Goal: Task Accomplishment & Management: Manage account settings

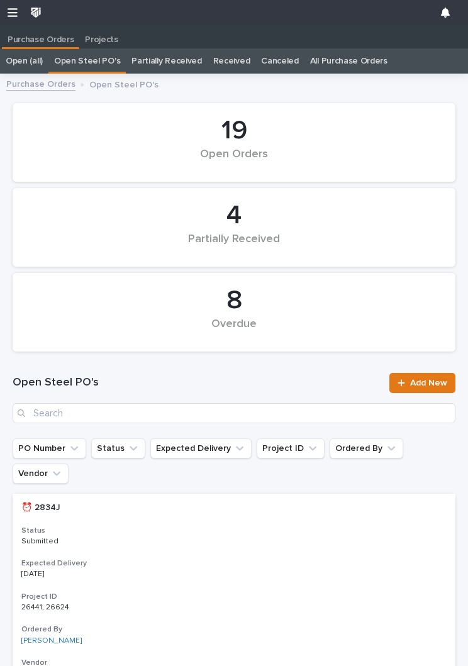
scroll to position [1, 0]
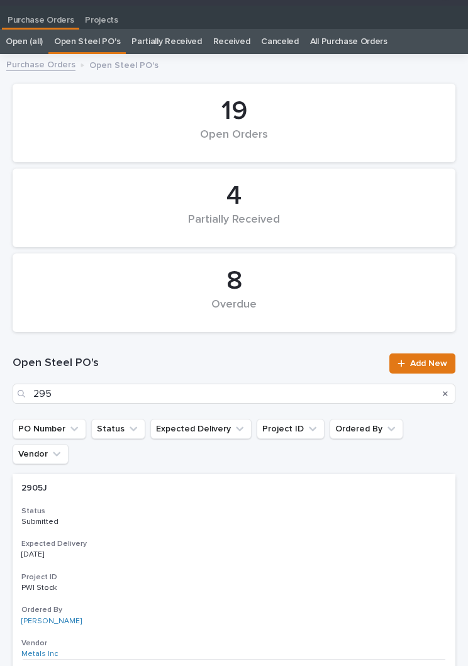
type input "2956"
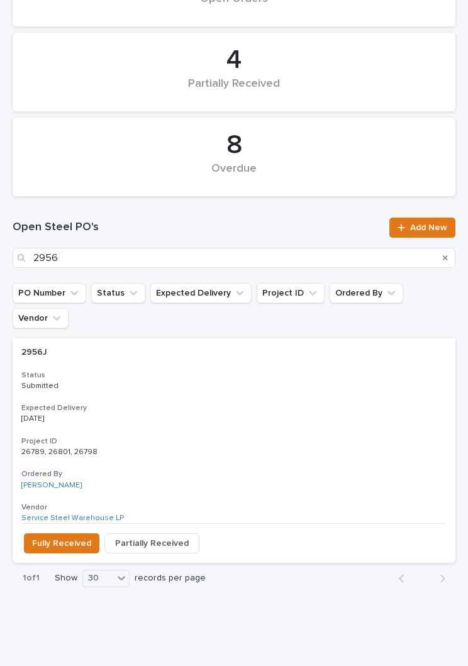
scroll to position [154, 0]
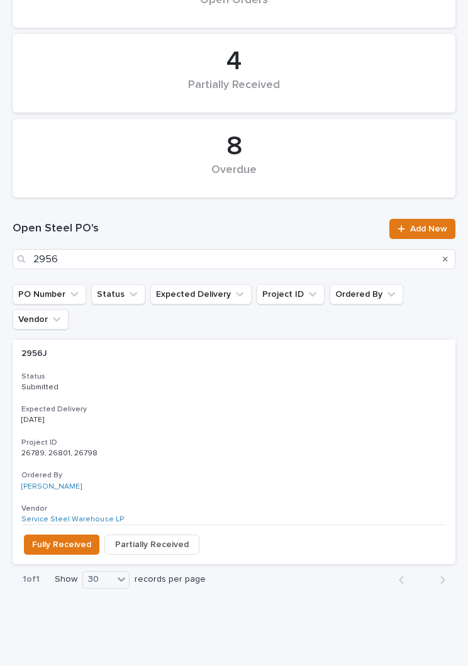
click at [240, 383] on p "Submitted" at bounding box center [233, 387] width 425 height 9
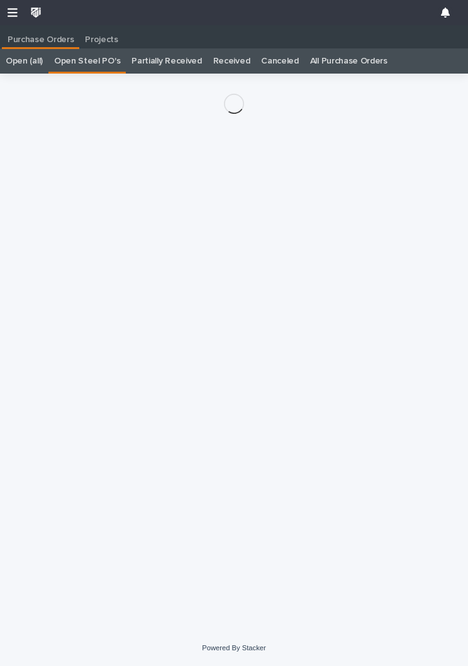
scroll to position [19, 0]
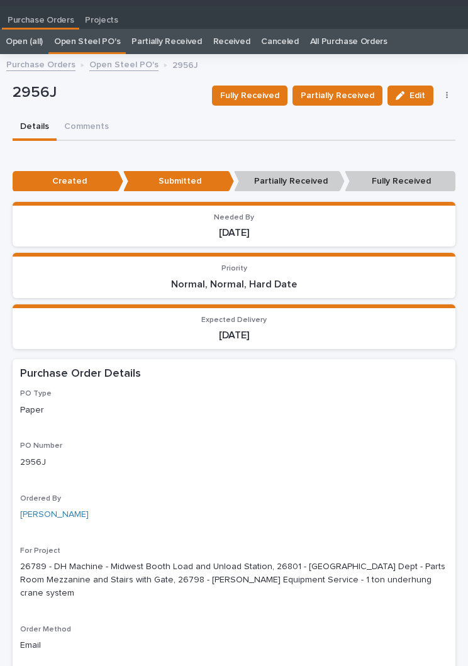
click at [263, 103] on button "Fully Received" at bounding box center [249, 96] width 75 height 20
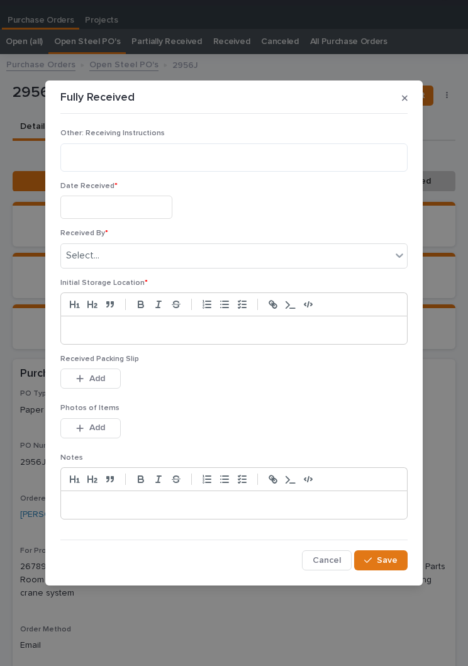
click at [134, 206] on input "text" at bounding box center [116, 207] width 112 height 23
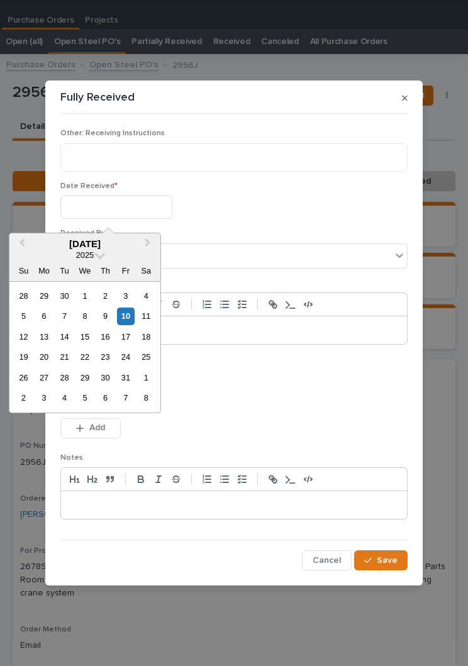
click at [132, 314] on div "10" at bounding box center [125, 315] width 17 height 17
type input "**********"
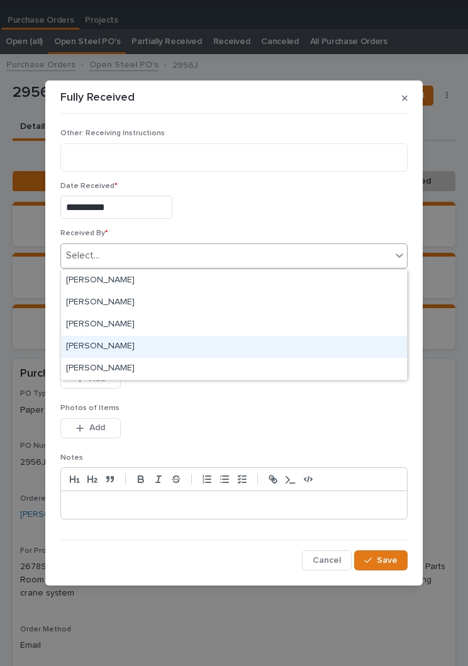
click at [135, 346] on div "[PERSON_NAME]" at bounding box center [234, 347] width 346 height 22
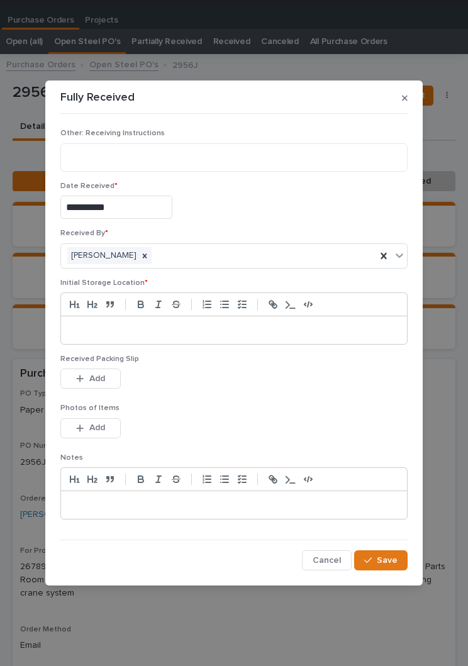
click at [229, 328] on p at bounding box center [233, 330] width 327 height 13
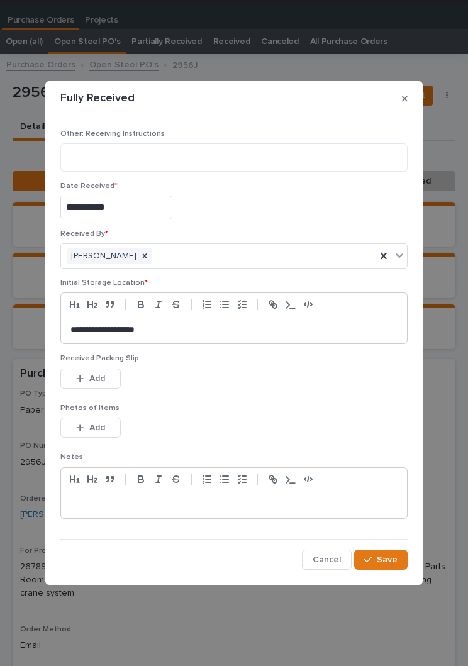
click at [257, 402] on div "Received Packing Slip This file cannot be opened Download File Add" at bounding box center [233, 378] width 347 height 49
click at [89, 372] on button "Add" at bounding box center [90, 378] width 60 height 20
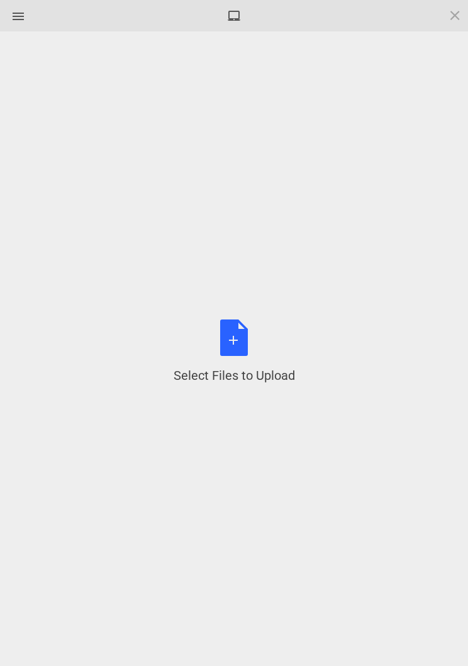
click at [239, 350] on div "Select Files to Upload or Drag and Drop, Copy and Paste Files" at bounding box center [234, 351] width 121 height 65
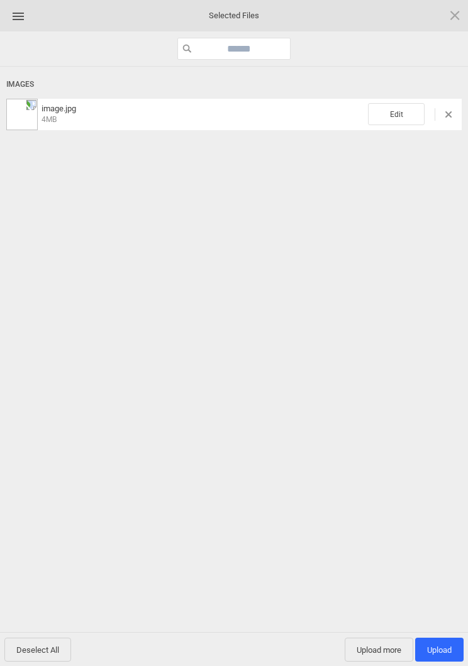
click at [397, 114] on span "Edit" at bounding box center [396, 114] width 57 height 22
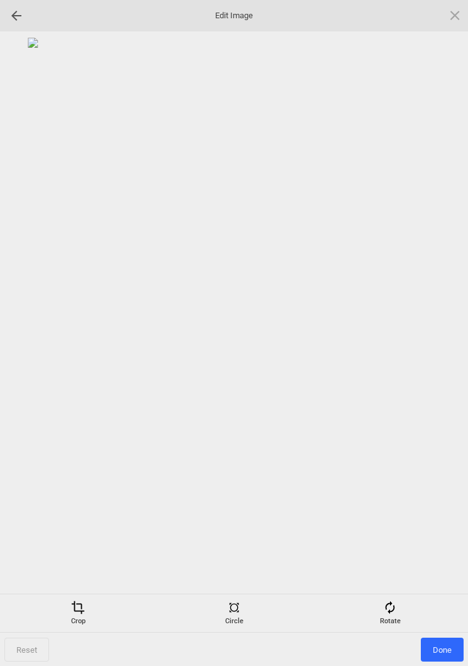
click at [392, 620] on div "Rotate" at bounding box center [390, 612] width 150 height 25
click at [440, 326] on div at bounding box center [439, 332] width 31 height 31
click at [444, 331] on div at bounding box center [439, 332] width 31 height 31
click at [443, 329] on div at bounding box center [439, 332] width 31 height 31
click at [446, 334] on div at bounding box center [439, 332] width 31 height 31
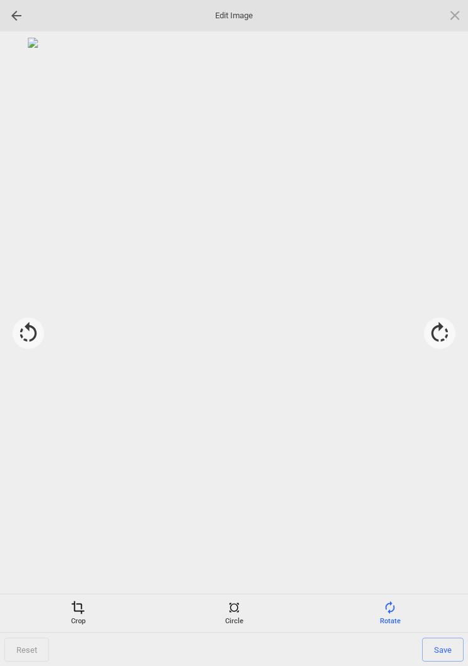
click at [71, 622] on div "Crop" at bounding box center [78, 612] width 150 height 25
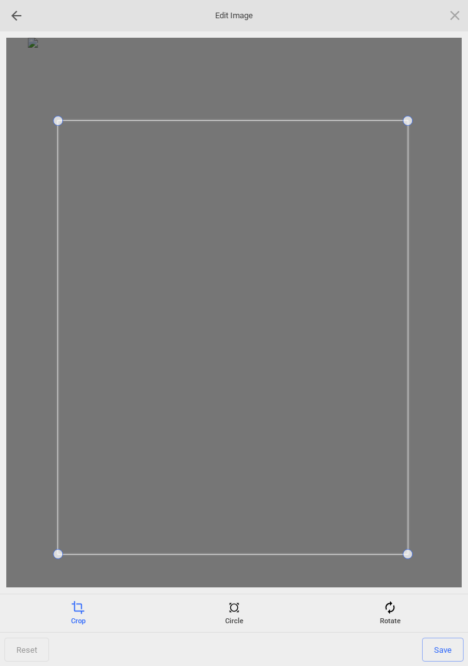
click at [447, 634] on div "Reset Save" at bounding box center [234, 649] width 468 height 34
click at [455, 637] on span "Save" at bounding box center [442, 649] width 41 height 24
click at [445, 653] on span "Done" at bounding box center [442, 649] width 43 height 24
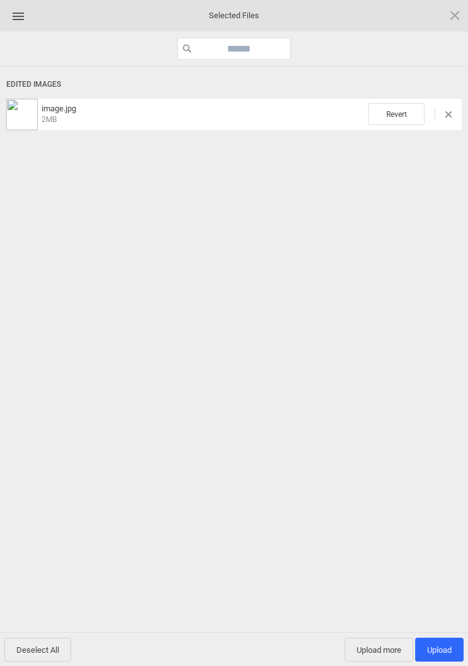
click at [443, 651] on span "Upload 1" at bounding box center [439, 649] width 25 height 9
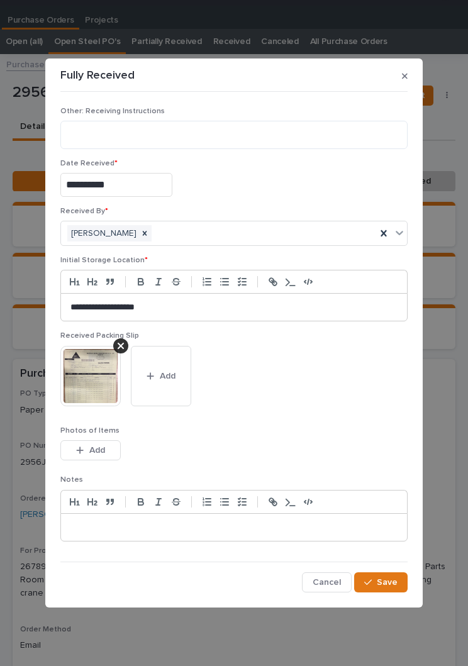
click at [389, 582] on span "Save" at bounding box center [387, 582] width 21 height 11
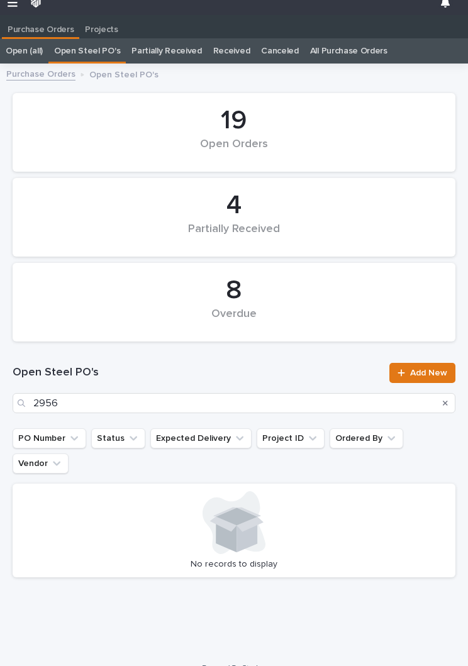
scroll to position [19, 0]
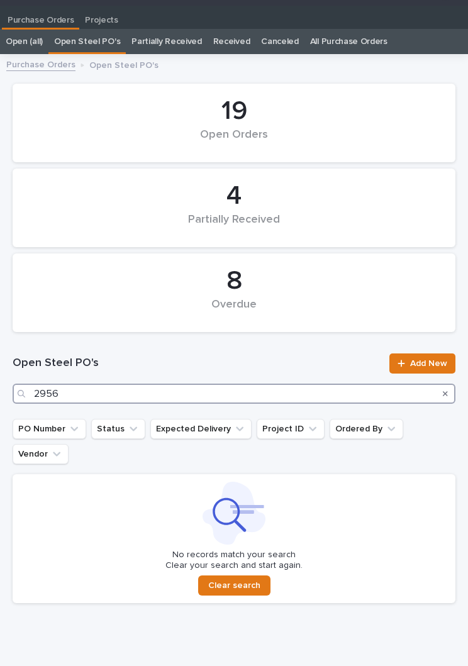
click at [148, 395] on input "2956" at bounding box center [234, 393] width 443 height 20
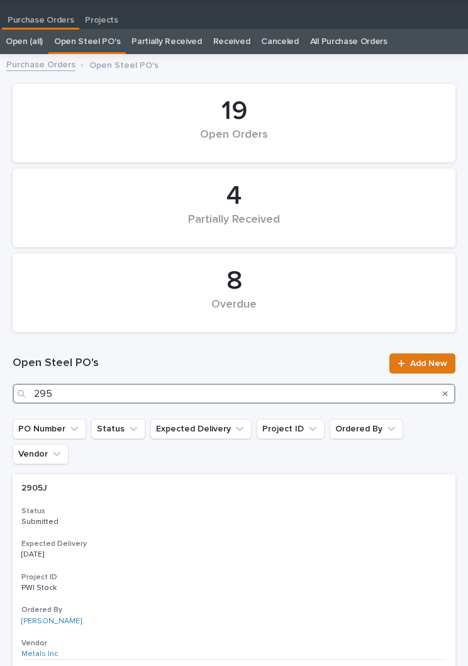
type input "2954"
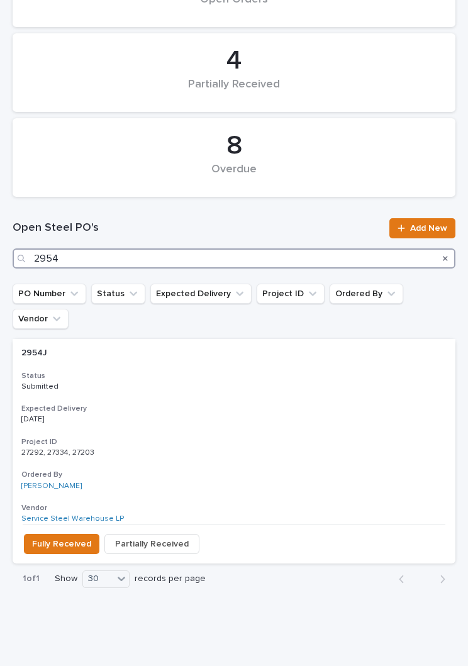
scroll to position [154, 0]
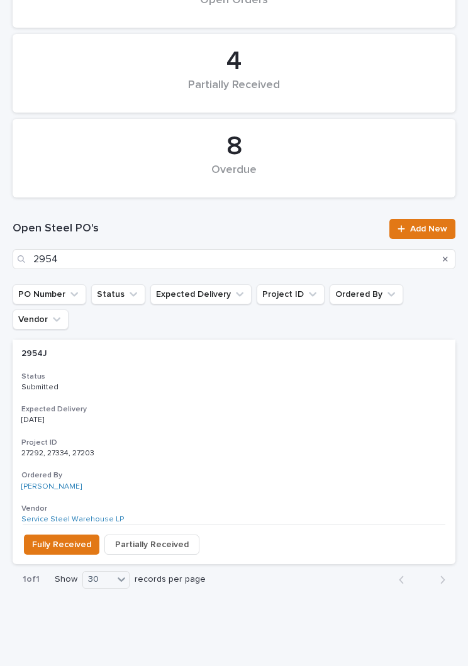
click at [201, 366] on div "2954J 2954J Status Submitted Expected Delivery [DATE] Project ID 27292, 27334, …" at bounding box center [234, 431] width 443 height 185
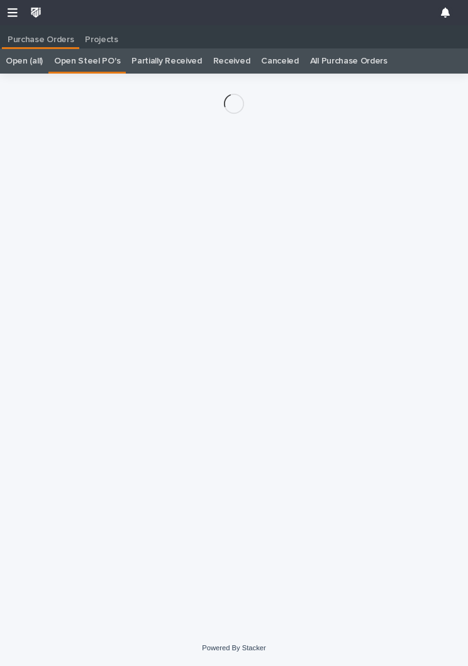
scroll to position [19, 0]
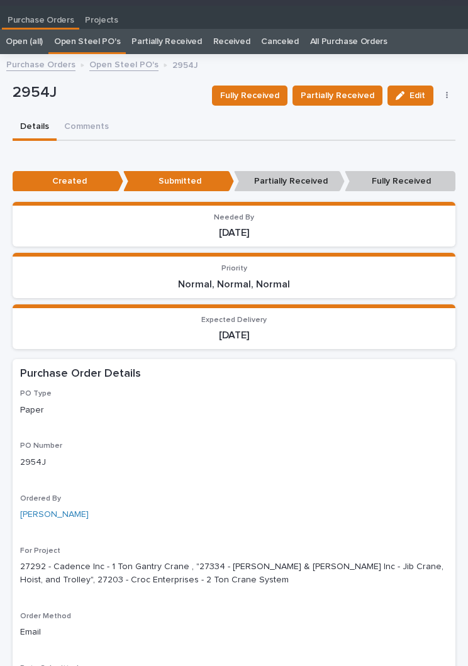
click at [265, 89] on span "Fully Received" at bounding box center [249, 95] width 59 height 15
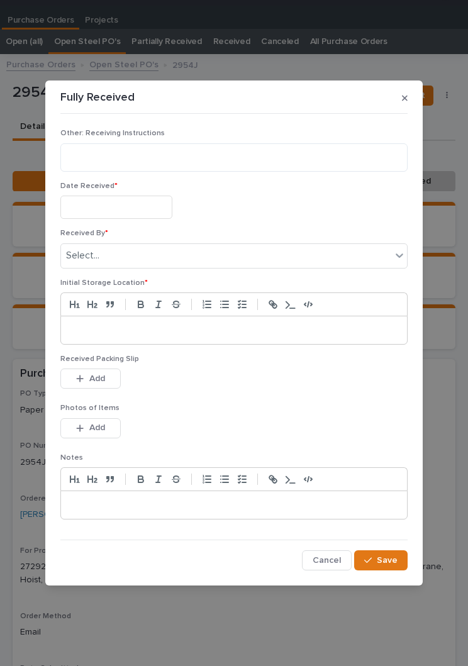
click at [120, 213] on input "text" at bounding box center [116, 207] width 112 height 23
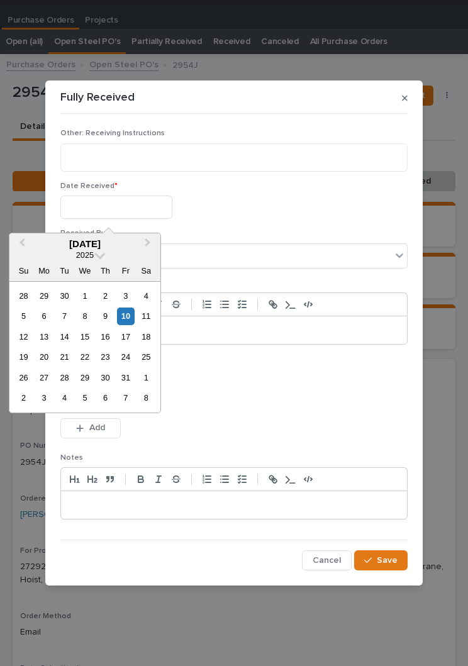
click at [134, 314] on div "10" at bounding box center [125, 315] width 17 height 17
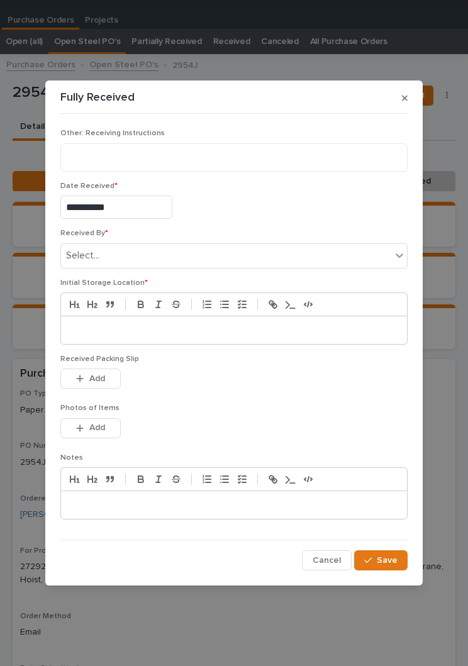
type input "**********"
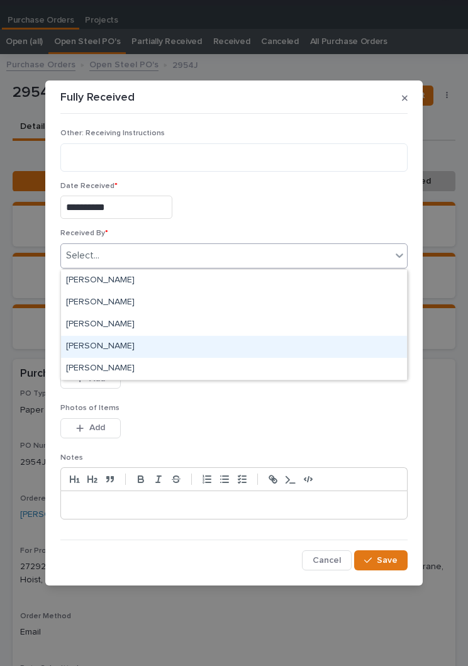
click at [138, 354] on div "[PERSON_NAME]" at bounding box center [234, 347] width 346 height 22
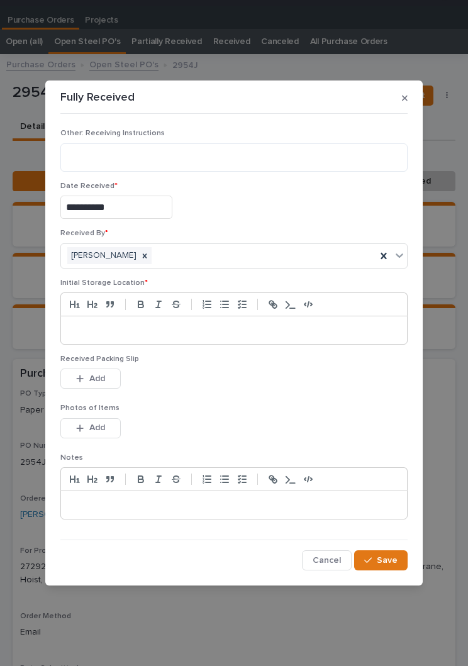
click at [204, 338] on div at bounding box center [234, 330] width 346 height 28
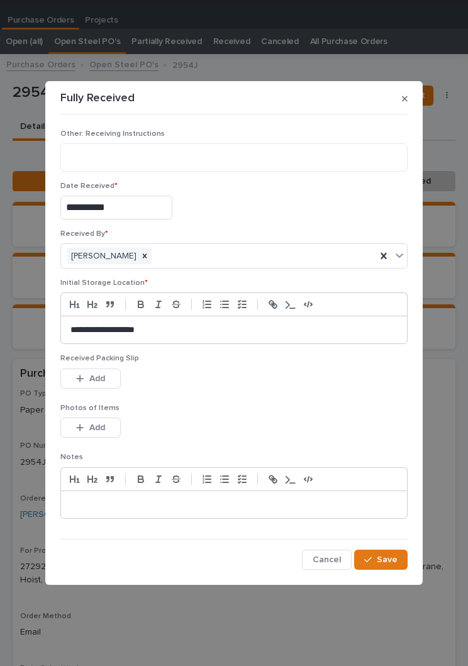
click at [241, 405] on p "Photos of Items" at bounding box center [233, 408] width 347 height 9
click at [90, 376] on span "Add" at bounding box center [97, 378] width 16 height 11
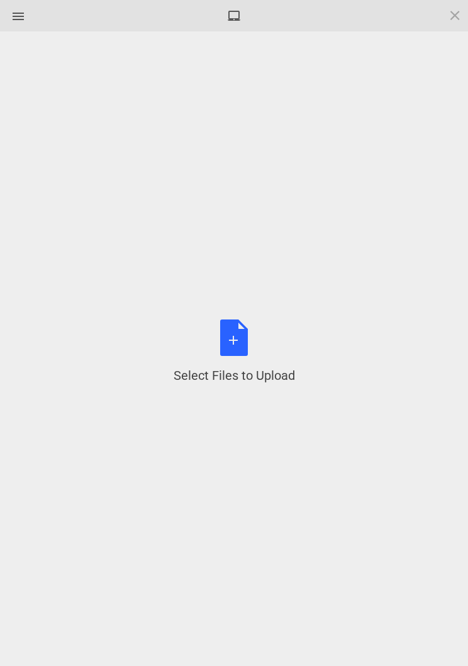
click at [234, 348] on div "Select Files to Upload or Drag and Drop, Copy and Paste Files" at bounding box center [234, 351] width 121 height 65
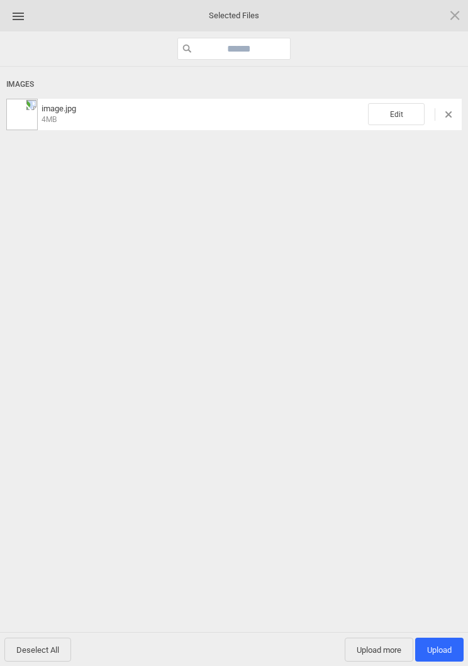
click at [408, 115] on span "Edit" at bounding box center [396, 114] width 57 height 22
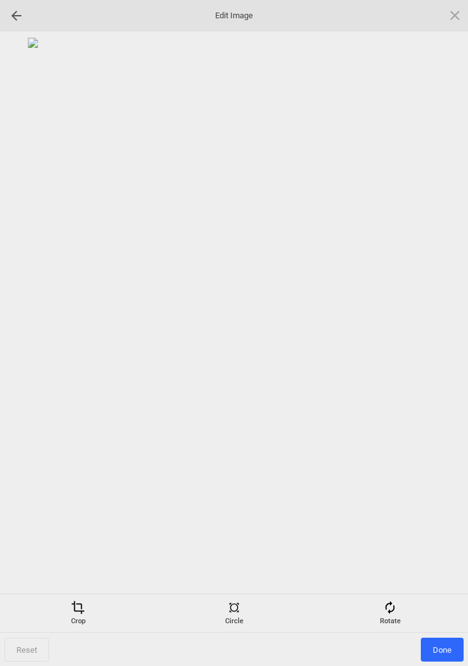
click at [397, 619] on div "Rotate" at bounding box center [390, 612] width 150 height 25
click at [434, 328] on div at bounding box center [439, 332] width 31 height 31
click at [434, 340] on div at bounding box center [439, 332] width 31 height 31
click at [441, 339] on div at bounding box center [439, 332] width 31 height 31
click at [441, 340] on div at bounding box center [439, 332] width 31 height 31
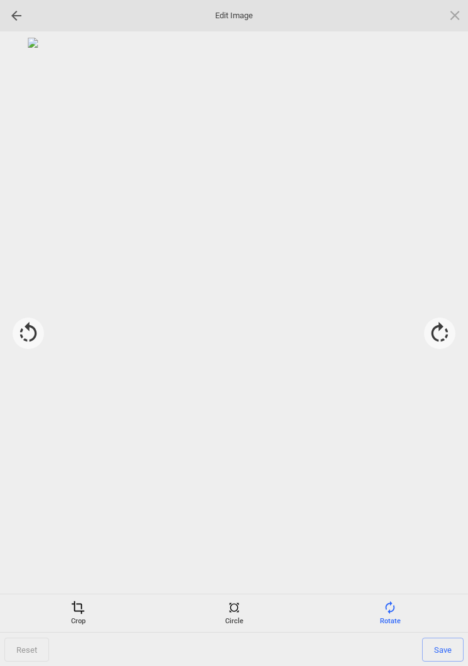
click at [82, 610] on span at bounding box center [78, 607] width 14 height 14
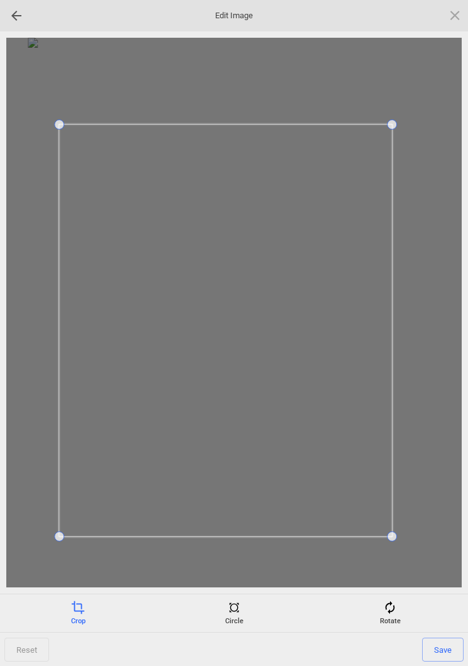
click at [448, 652] on span "Save" at bounding box center [442, 649] width 41 height 24
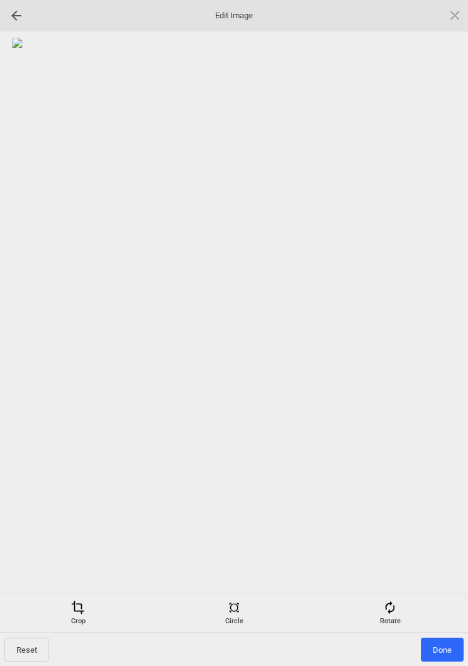
click at [441, 640] on span "Done" at bounding box center [442, 649] width 43 height 24
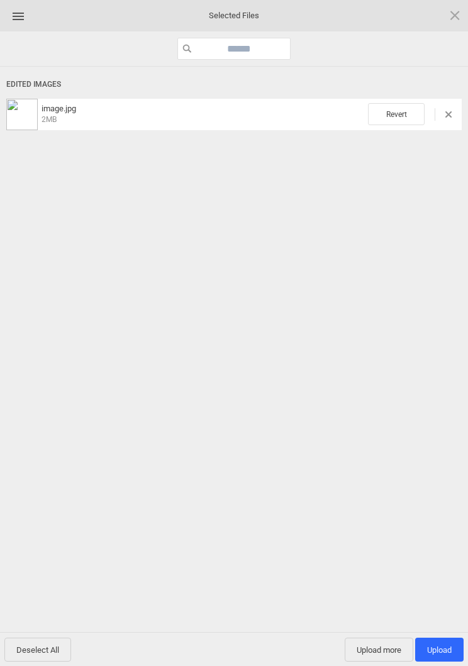
click at [442, 648] on span "Upload 1" at bounding box center [439, 649] width 25 height 9
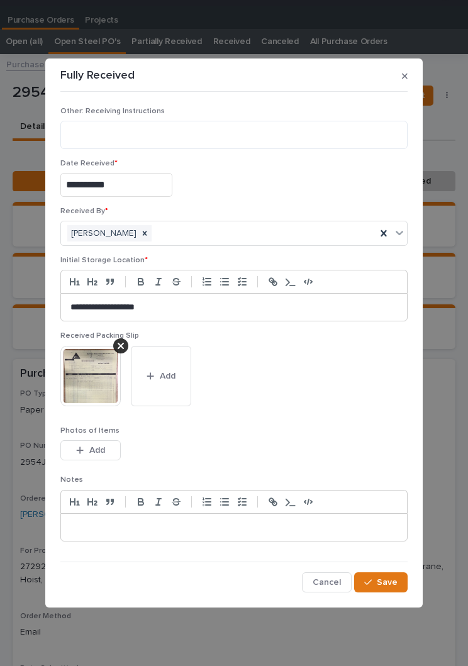
click at [388, 578] on span "Save" at bounding box center [387, 582] width 21 height 11
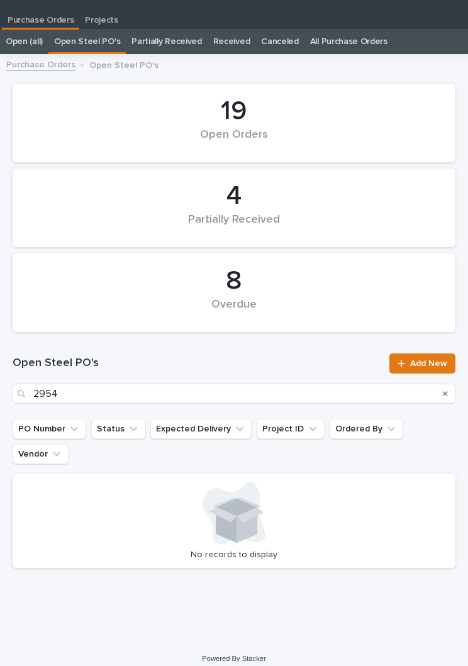
scroll to position [19, 0]
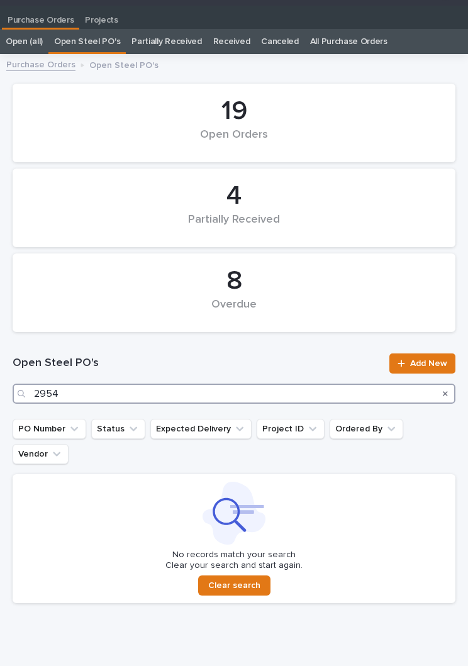
click at [162, 395] on input "2954" at bounding box center [234, 393] width 443 height 20
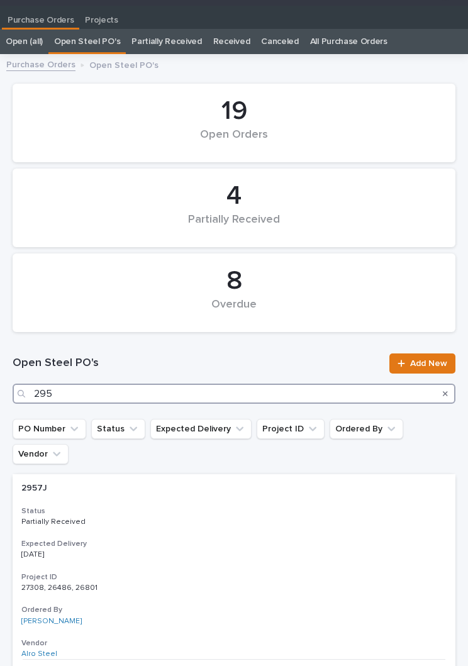
type input "2959"
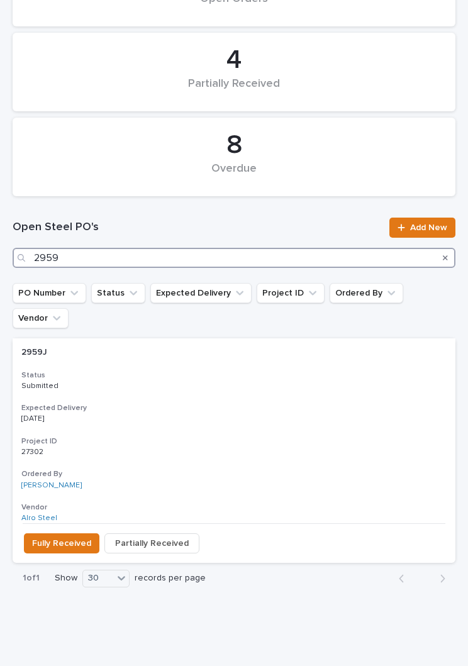
scroll to position [154, 0]
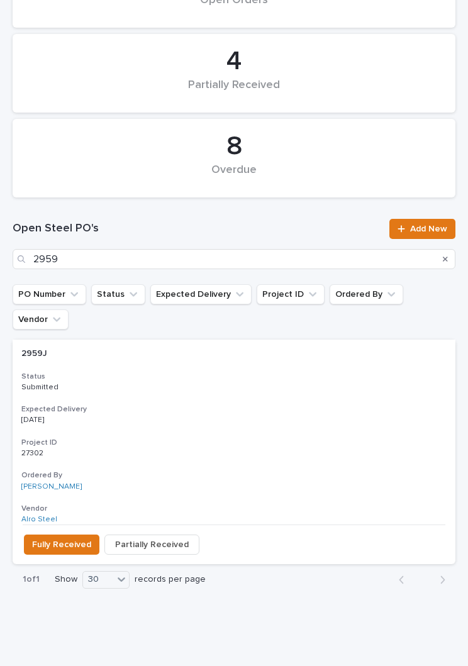
click at [221, 375] on div "2959J 2959J Status Submitted Expected Delivery [DATE] Project ID 27302 27302 Or…" at bounding box center [234, 431] width 443 height 185
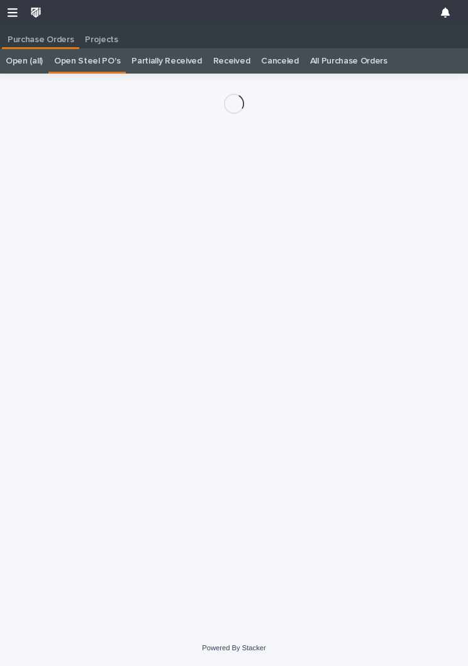
scroll to position [19, 0]
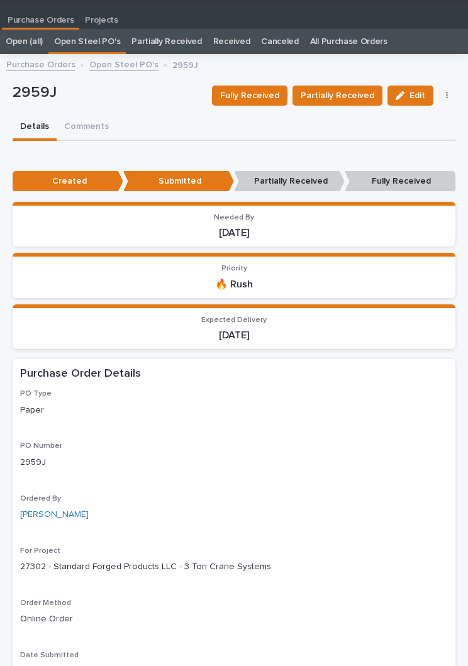
click at [262, 101] on span "Fully Received" at bounding box center [249, 95] width 59 height 15
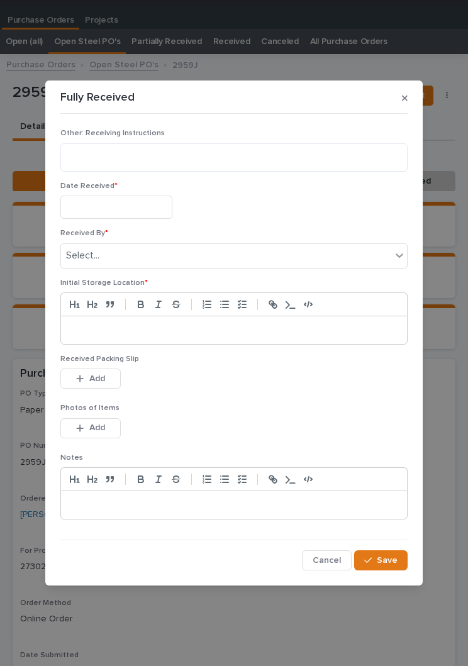
click at [124, 201] on input "text" at bounding box center [116, 207] width 112 height 23
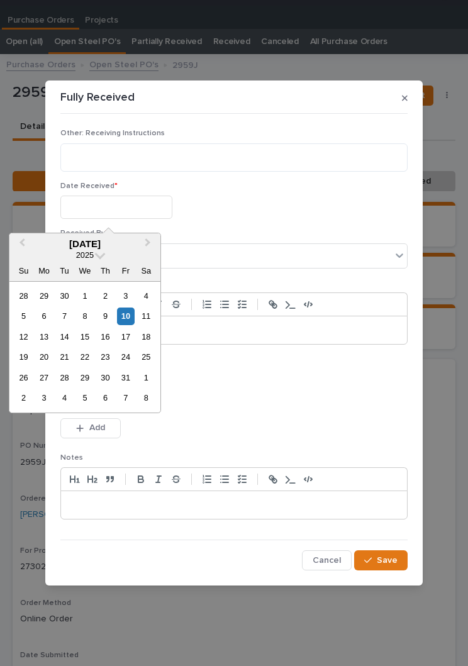
click at [132, 319] on div "10" at bounding box center [125, 315] width 17 height 17
type input "**********"
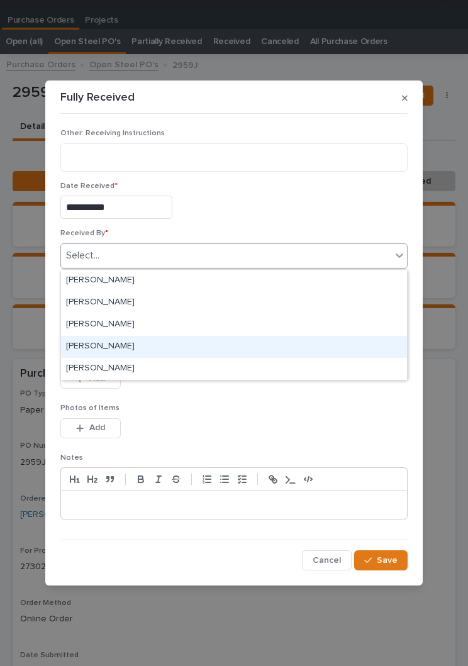
click at [166, 345] on div "[PERSON_NAME]" at bounding box center [234, 347] width 346 height 22
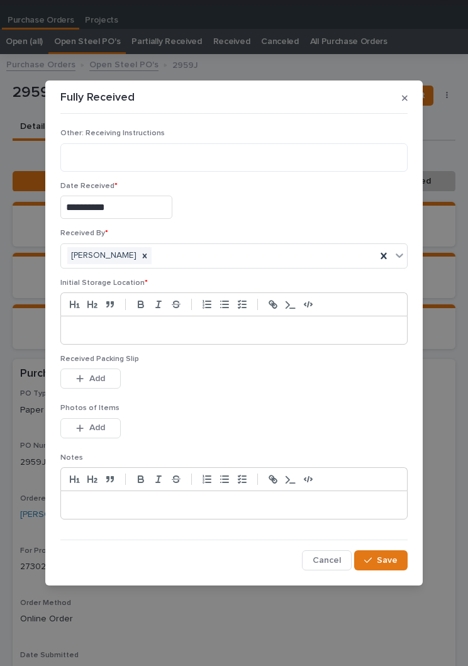
click at [223, 328] on p at bounding box center [233, 330] width 327 height 13
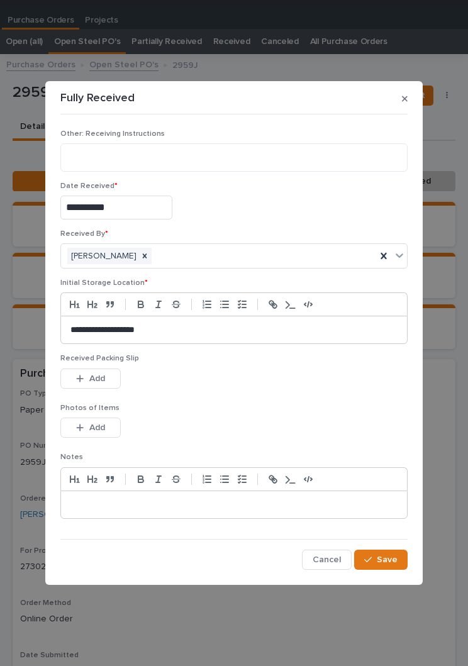
click at [253, 393] on div "This file cannot be opened Download File Add" at bounding box center [233, 380] width 347 height 25
click at [255, 402] on div "Received Packing Slip This file cannot be opened Download File Add" at bounding box center [233, 378] width 347 height 49
click at [92, 369] on button "Add" at bounding box center [90, 378] width 60 height 20
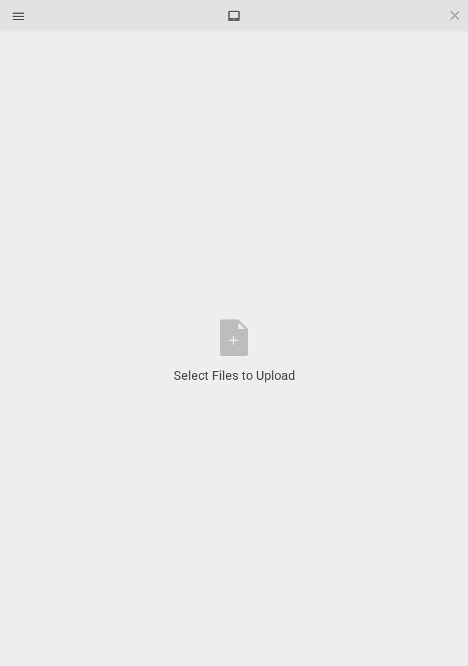
click at [245, 341] on div "Select Files to Upload or Drag and Drop, Copy and Paste Files" at bounding box center [234, 351] width 121 height 65
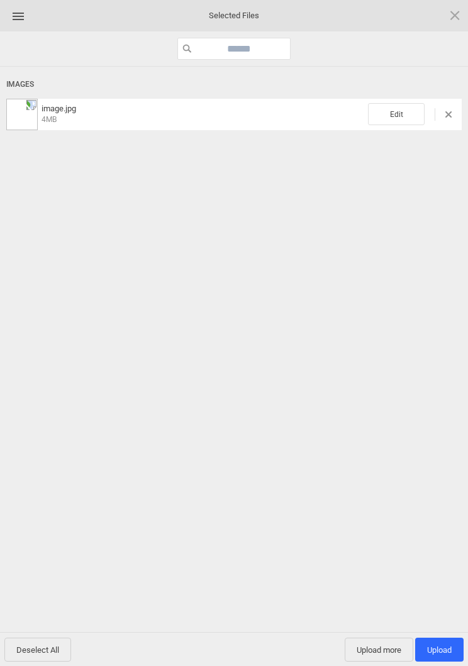
click at [395, 110] on span "Edit" at bounding box center [396, 114] width 57 height 22
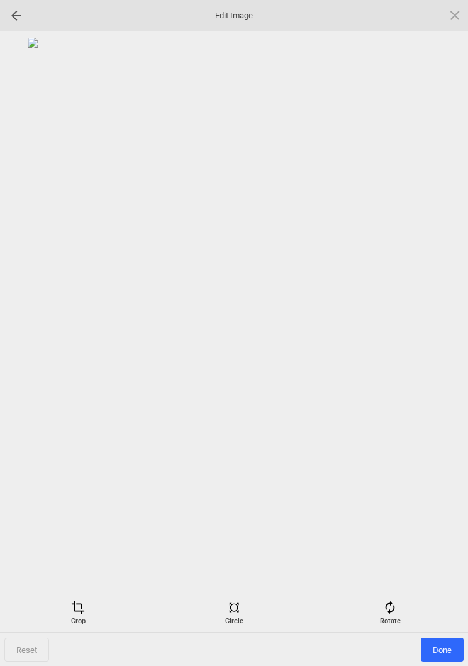
click at [385, 609] on span at bounding box center [390, 607] width 14 height 14
click at [439, 332] on div at bounding box center [439, 332] width 31 height 31
click at [446, 325] on div at bounding box center [439, 332] width 31 height 31
click at [438, 323] on div at bounding box center [439, 332] width 31 height 31
click at [434, 323] on div at bounding box center [439, 332] width 31 height 31
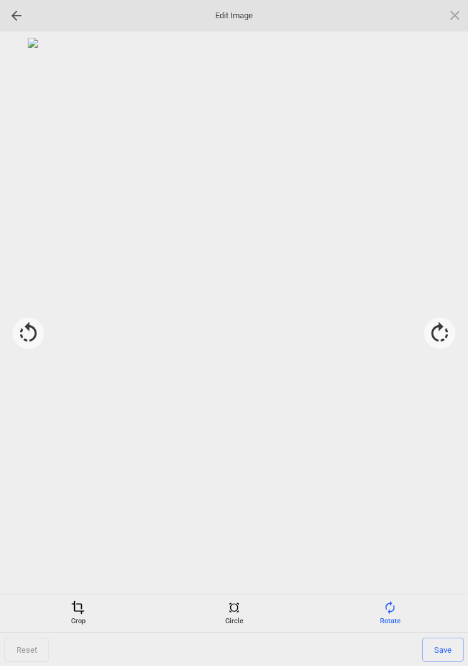
click at [70, 608] on div "Crop" at bounding box center [78, 612] width 150 height 25
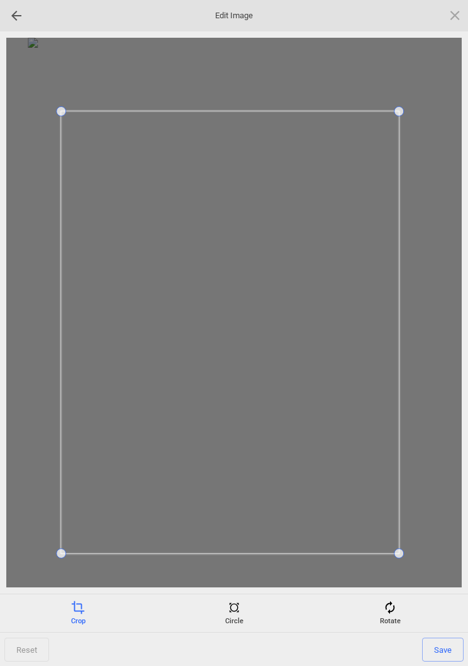
click at [444, 646] on span "Save" at bounding box center [442, 649] width 41 height 24
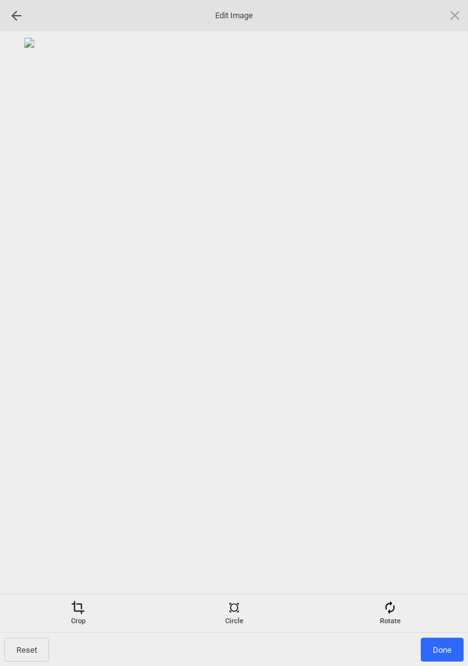
click at [442, 641] on span "Done" at bounding box center [442, 649] width 43 height 24
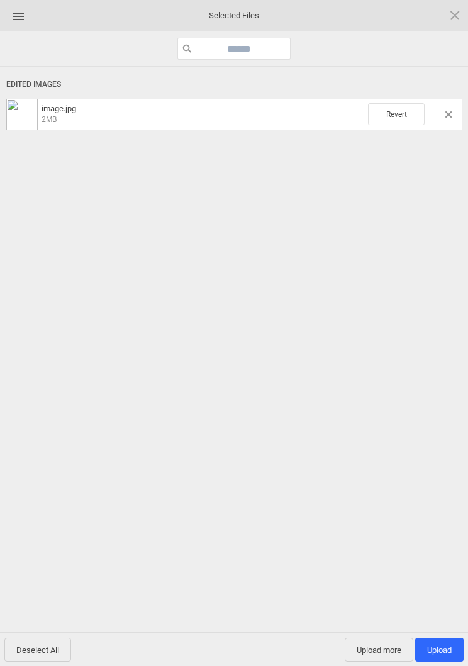
click at [382, 641] on span "Upload more" at bounding box center [379, 649] width 69 height 24
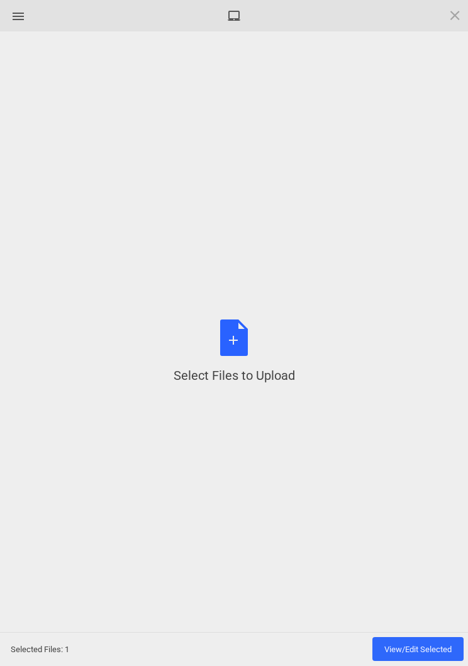
click at [237, 348] on div "Select Files to Upload or Drag and Drop, Copy and Paste Files" at bounding box center [234, 351] width 121 height 65
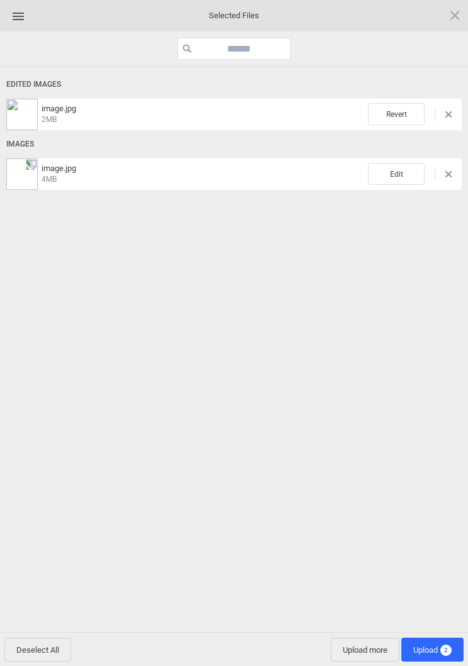
click at [401, 180] on span "Edit" at bounding box center [396, 174] width 57 height 22
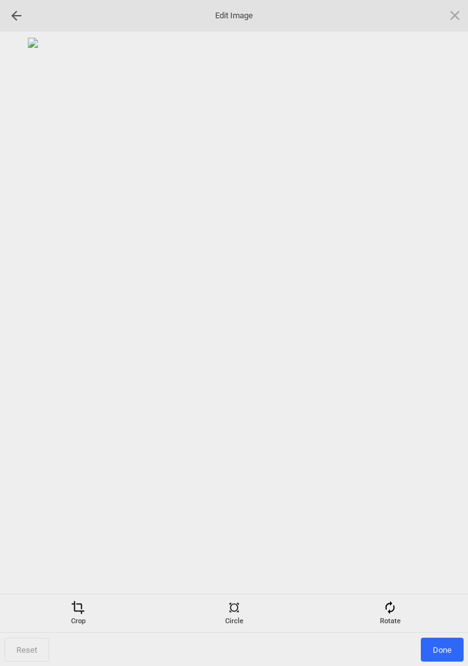
click at [397, 603] on div "Rotate" at bounding box center [390, 612] width 150 height 25
click at [444, 328] on div at bounding box center [439, 332] width 31 height 31
click at [440, 329] on div at bounding box center [439, 332] width 31 height 31
click at [439, 330] on div at bounding box center [439, 332] width 31 height 31
click at [438, 326] on div at bounding box center [439, 332] width 31 height 31
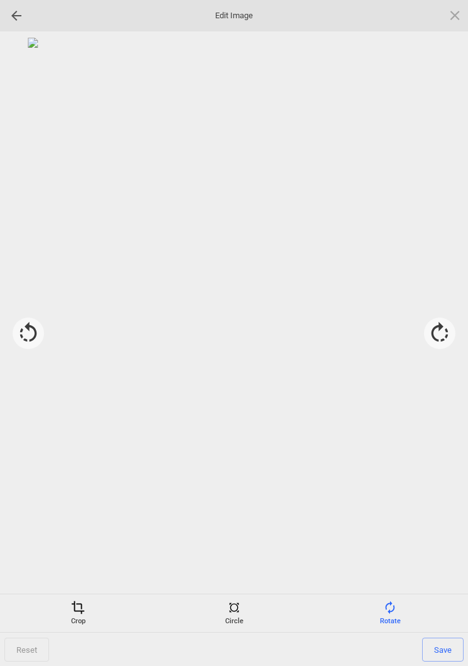
click at [83, 614] on span at bounding box center [78, 607] width 14 height 14
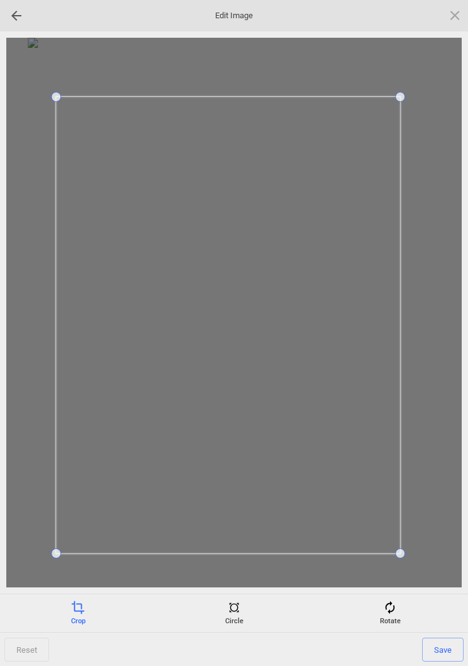
click at [441, 640] on span "Save" at bounding box center [442, 649] width 41 height 24
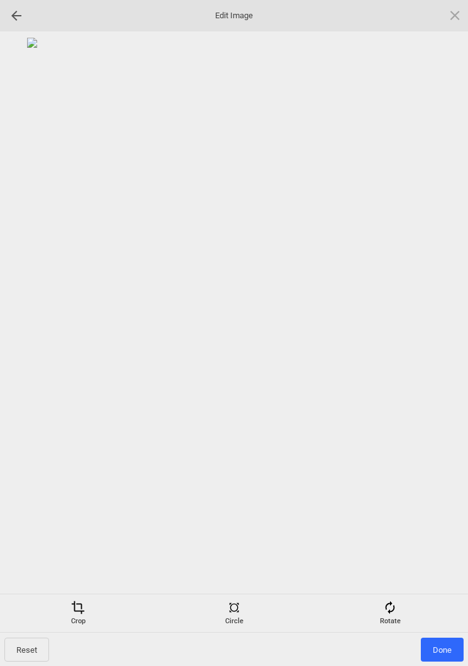
click at [444, 645] on span "Done" at bounding box center [442, 649] width 43 height 24
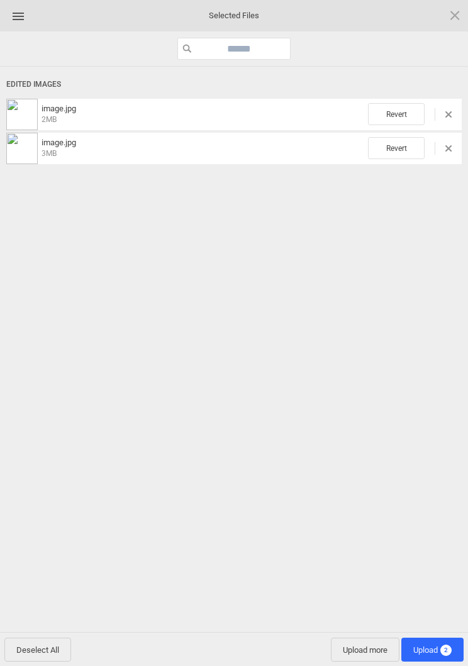
click at [428, 648] on span "Upload 2" at bounding box center [432, 649] width 38 height 9
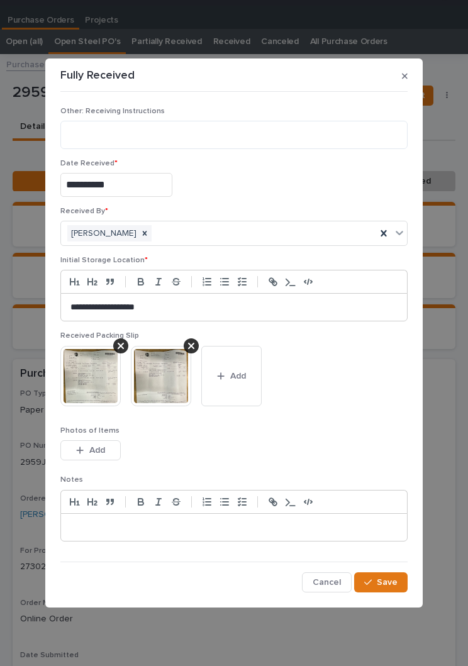
click at [398, 589] on button "Save" at bounding box center [380, 582] width 53 height 20
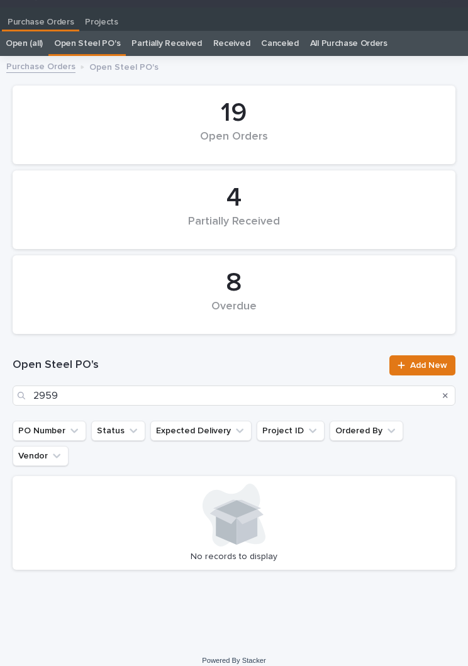
scroll to position [19, 0]
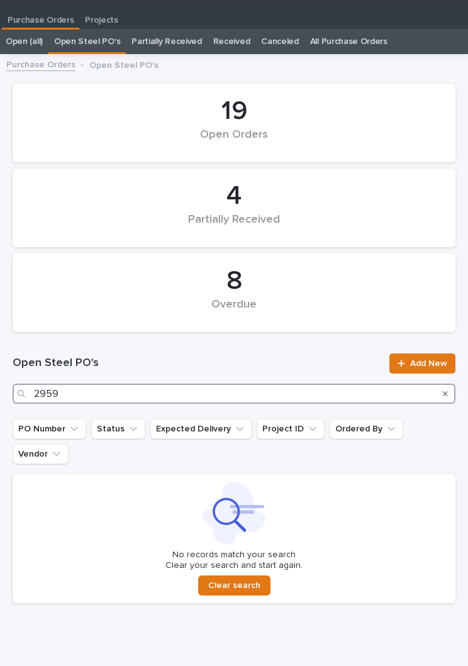
click at [167, 394] on input "2959" at bounding box center [234, 393] width 443 height 20
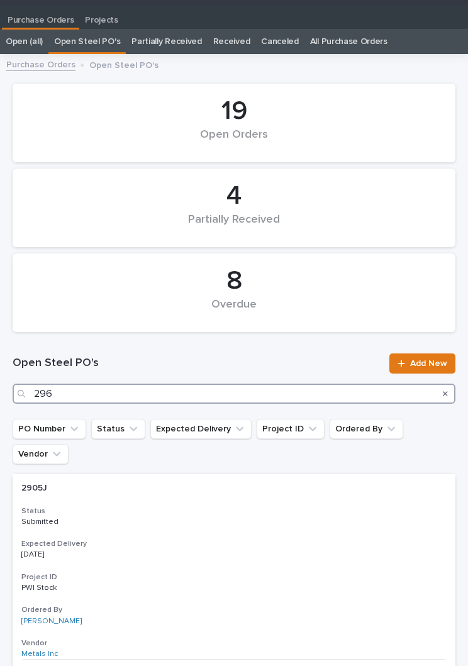
type input "2961"
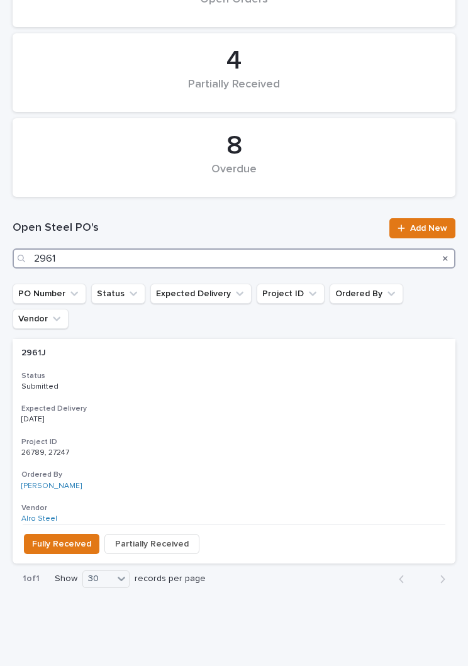
scroll to position [154, 0]
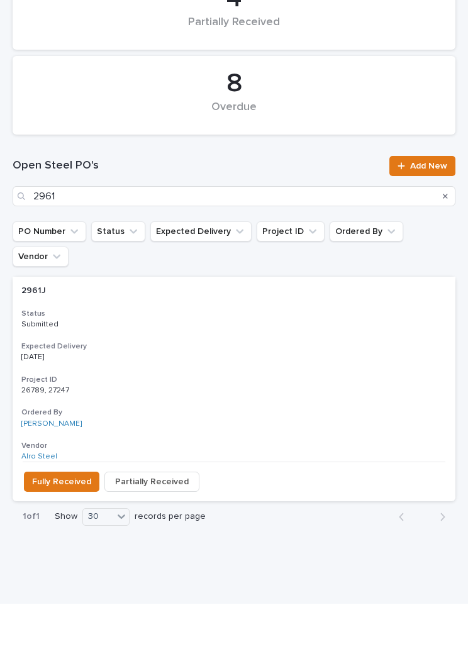
click at [249, 416] on p "[DATE]" at bounding box center [233, 420] width 425 height 9
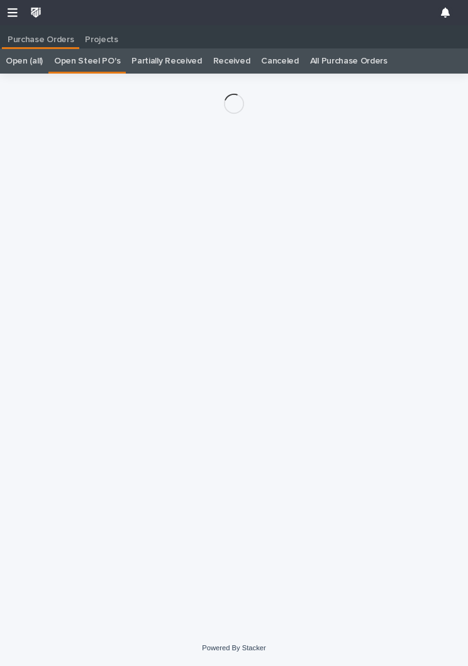
scroll to position [19, 0]
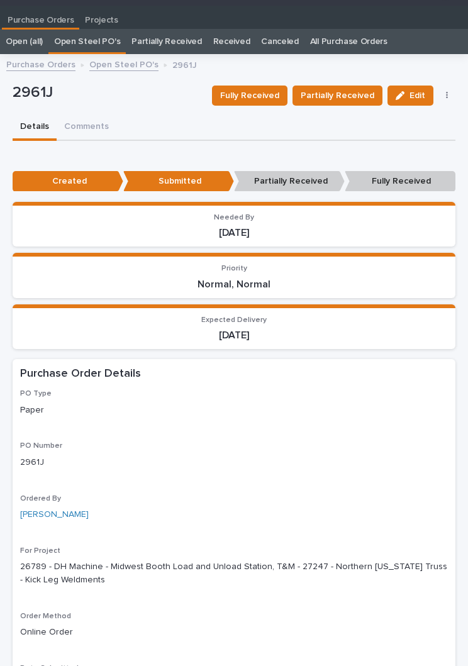
click at [266, 96] on span "Fully Received" at bounding box center [249, 95] width 59 height 15
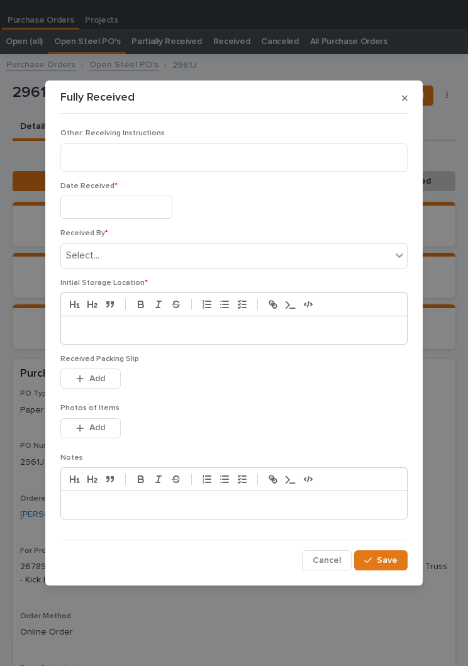
click at [130, 207] on input "text" at bounding box center [116, 207] width 112 height 23
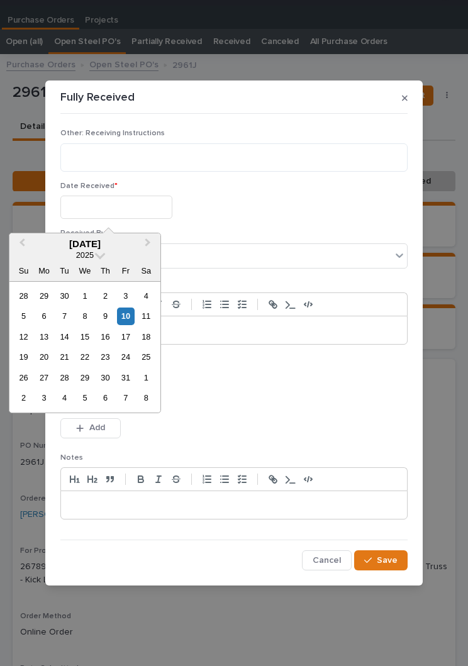
click at [133, 317] on div "10" at bounding box center [125, 315] width 17 height 17
type input "**********"
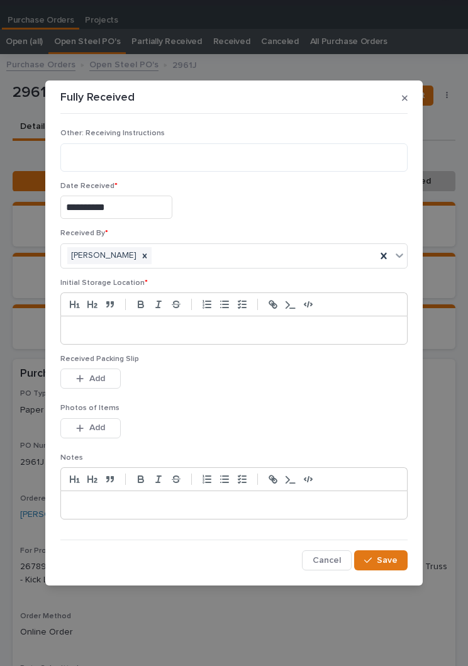
click at [223, 323] on div at bounding box center [234, 330] width 346 height 28
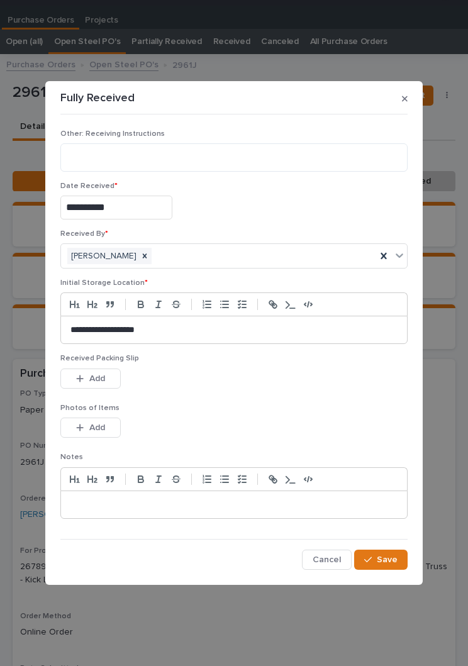
click at [230, 411] on p "Photos of Items" at bounding box center [233, 408] width 347 height 9
click at [253, 382] on div "This file cannot be opened Download File Add" at bounding box center [233, 380] width 347 height 25
click at [104, 363] on p "Received Packing Slip" at bounding box center [233, 358] width 347 height 9
click at [104, 372] on button "Add" at bounding box center [90, 378] width 60 height 20
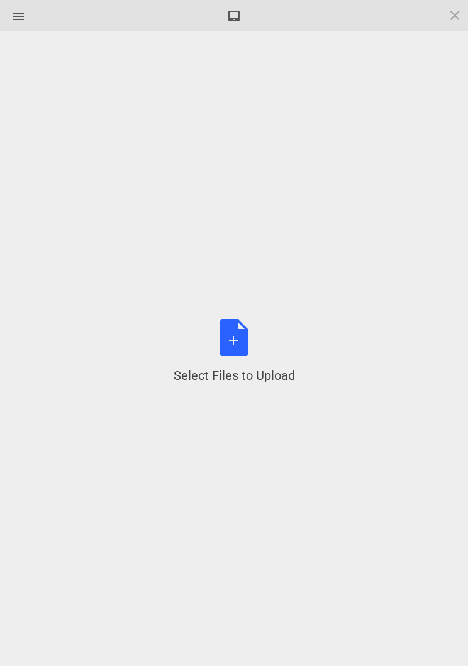
click at [245, 348] on div "Select Files to Upload or Drag and Drop, Copy and Paste Files" at bounding box center [234, 351] width 121 height 65
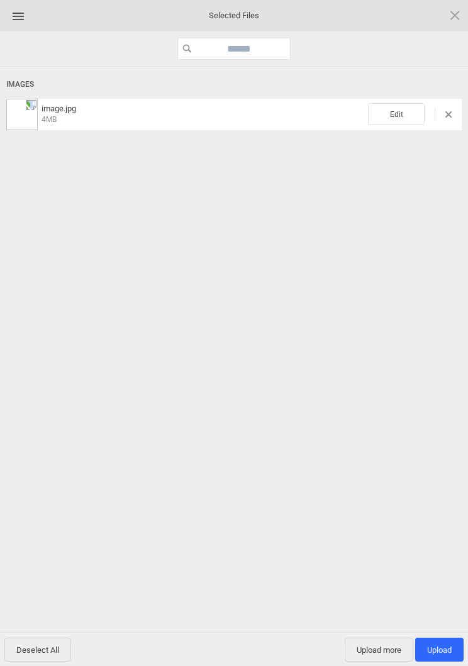
click at [412, 107] on span "Edit" at bounding box center [396, 114] width 57 height 22
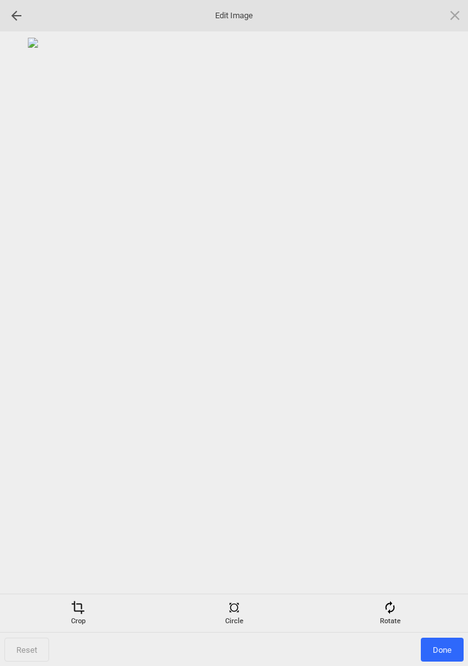
click at [402, 605] on div "Rotate" at bounding box center [390, 612] width 150 height 25
click at [436, 338] on div at bounding box center [439, 332] width 31 height 31
click at [436, 326] on div at bounding box center [439, 332] width 31 height 31
click at [431, 327] on div at bounding box center [439, 332] width 31 height 31
click at [430, 323] on div at bounding box center [439, 332] width 31 height 31
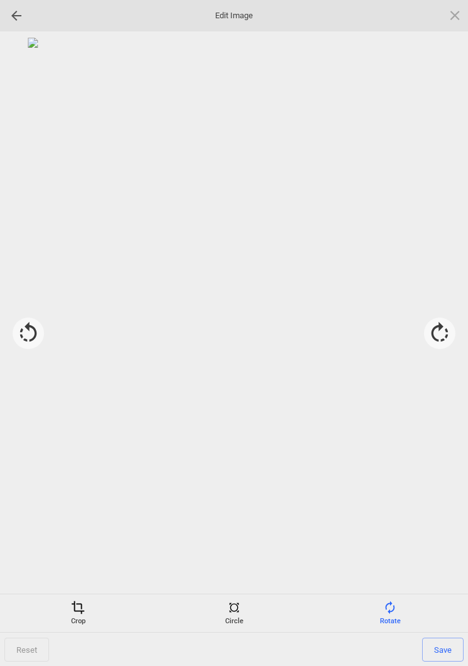
click at [88, 605] on div "Crop" at bounding box center [78, 612] width 150 height 25
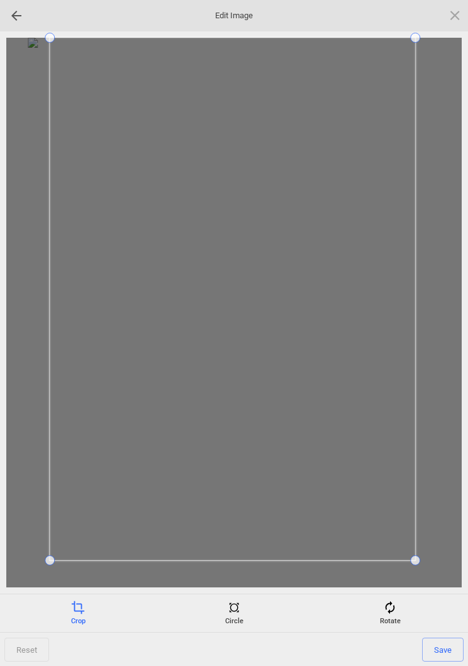
click at [25, 566] on div at bounding box center [233, 312] width 455 height 549
click at [446, 650] on span "Save" at bounding box center [442, 649] width 41 height 24
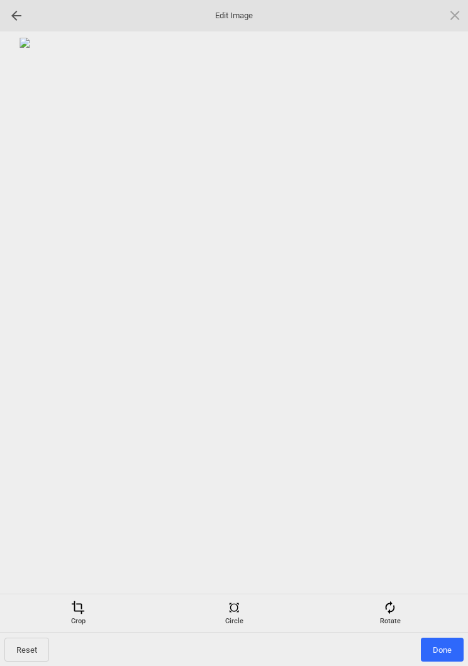
click at [446, 648] on span "Done" at bounding box center [442, 649] width 43 height 24
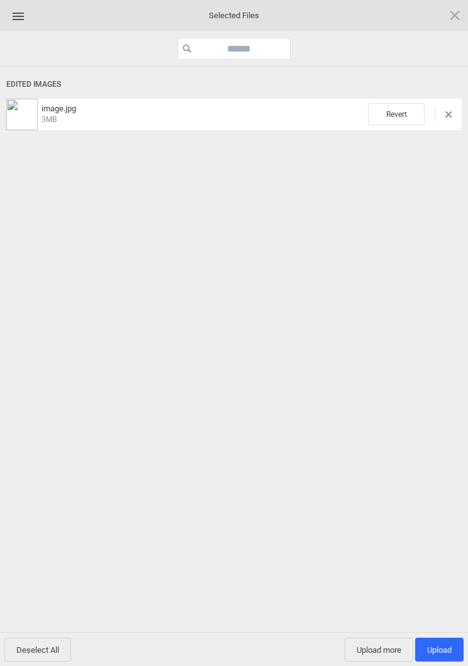
click at [380, 651] on span "Upload more" at bounding box center [379, 649] width 69 height 24
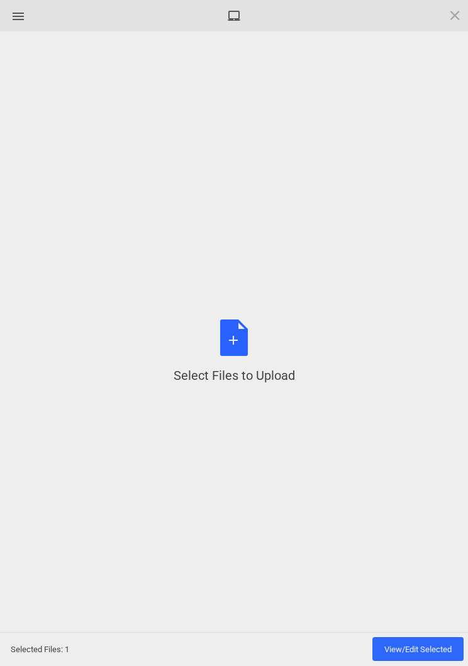
click at [243, 341] on div "Select Files to Upload or Drag and Drop, Copy and Paste Files" at bounding box center [234, 351] width 121 height 65
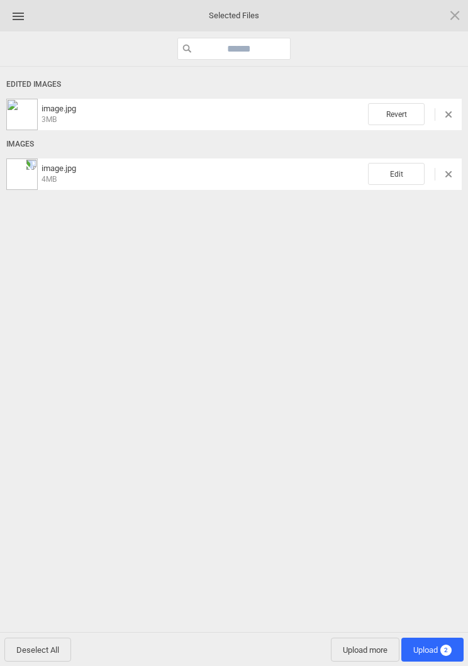
click at [397, 168] on span "Edit" at bounding box center [396, 174] width 57 height 22
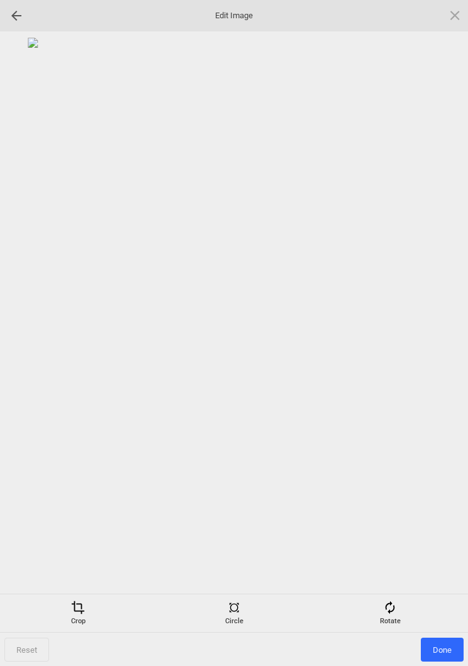
click at [397, 607] on div "Rotate" at bounding box center [390, 612] width 150 height 25
click at [439, 333] on div at bounding box center [439, 332] width 31 height 31
click at [437, 334] on div at bounding box center [439, 332] width 31 height 31
click at [438, 333] on div at bounding box center [439, 332] width 31 height 31
click at [439, 334] on div at bounding box center [439, 332] width 31 height 31
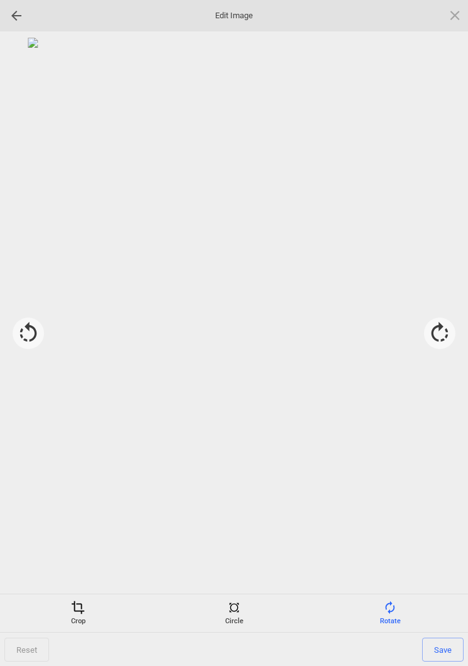
click at [81, 615] on div "Crop" at bounding box center [78, 612] width 150 height 25
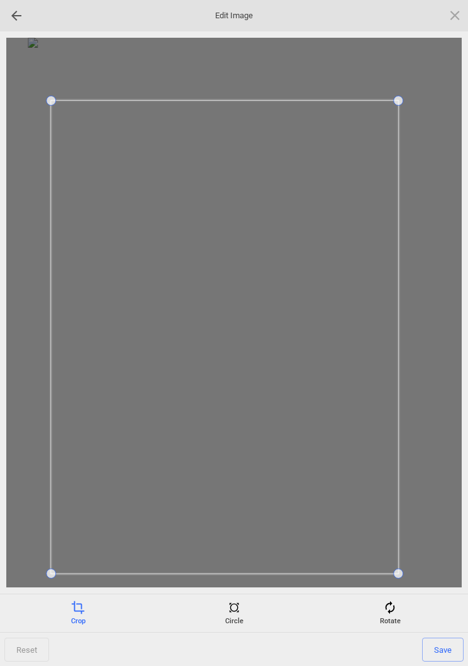
click at [444, 651] on span "Save" at bounding box center [442, 649] width 41 height 24
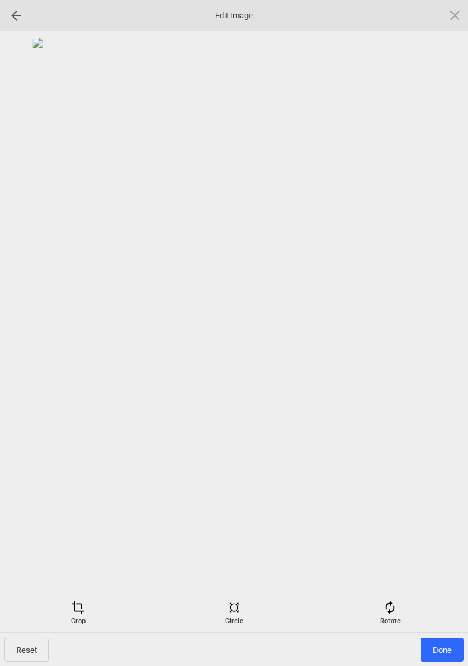
click at [438, 644] on span "Done" at bounding box center [442, 649] width 43 height 24
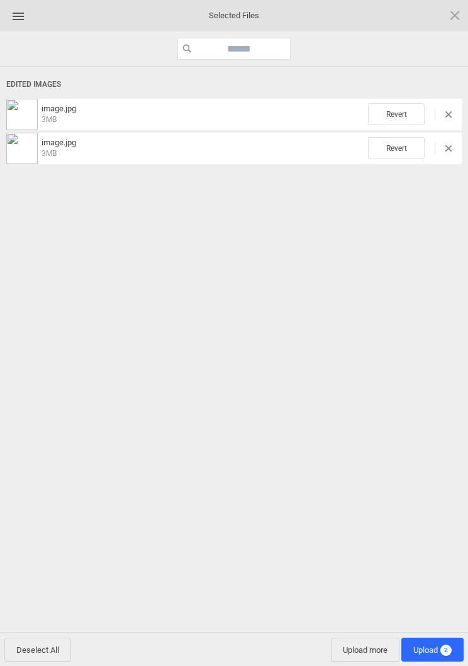
click at [363, 656] on span "Upload more" at bounding box center [365, 649] width 69 height 24
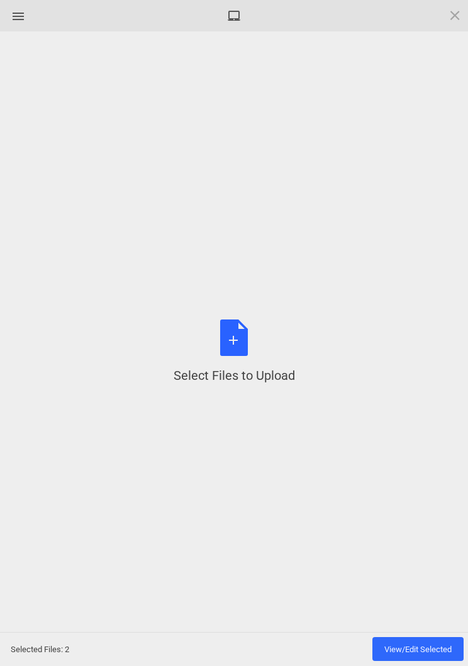
click at [234, 333] on div "Select Files to Upload or Drag and Drop, Copy and Paste Files" at bounding box center [234, 351] width 121 height 65
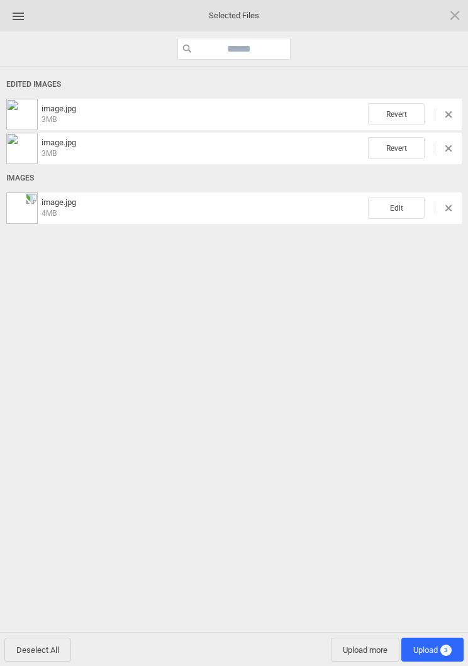
click at [404, 207] on span "Edit" at bounding box center [396, 208] width 57 height 22
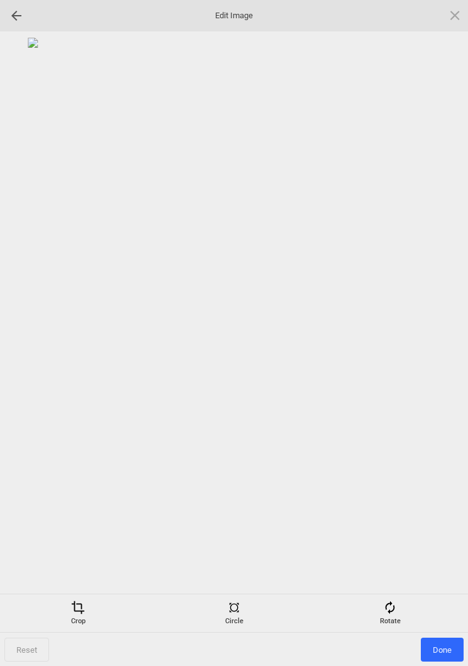
click at [390, 617] on div "Rotate" at bounding box center [390, 612] width 150 height 25
click at [440, 333] on div at bounding box center [439, 332] width 31 height 31
click at [438, 327] on div at bounding box center [439, 332] width 31 height 31
click at [439, 328] on div at bounding box center [439, 332] width 31 height 31
click at [433, 332] on div at bounding box center [439, 332] width 31 height 31
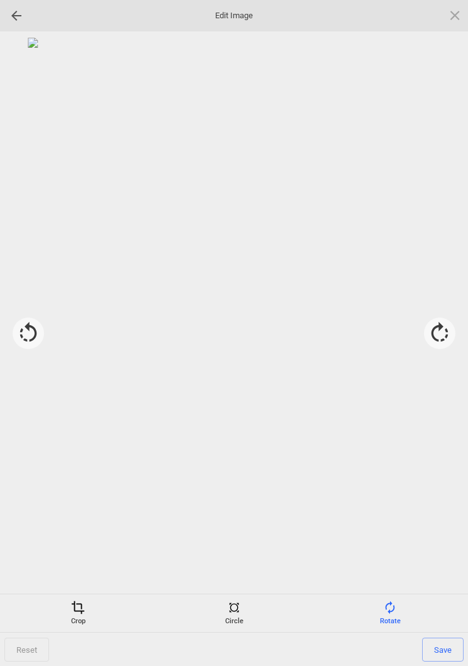
click at [69, 613] on div "Crop" at bounding box center [78, 612] width 150 height 25
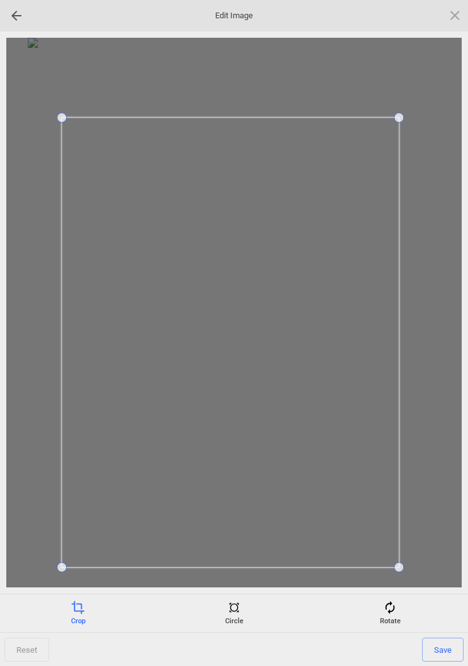
click at [446, 648] on span "Save" at bounding box center [442, 649] width 41 height 24
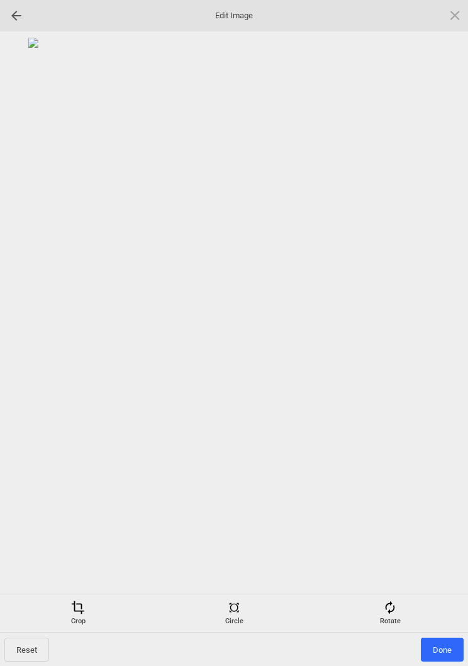
click at [446, 651] on span "Done" at bounding box center [442, 649] width 43 height 24
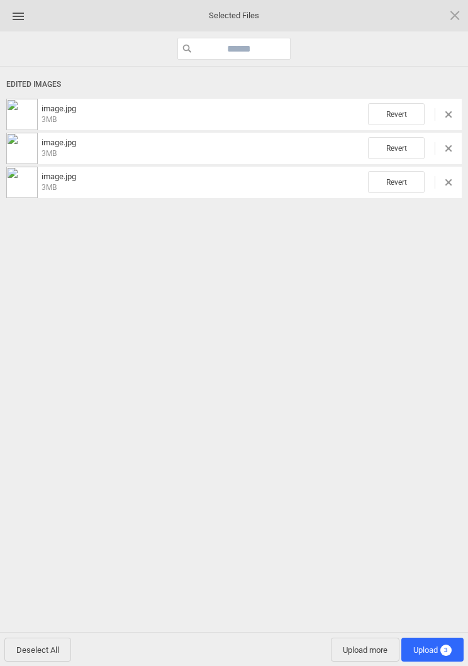
click at [433, 650] on span "Upload 3" at bounding box center [432, 649] width 38 height 9
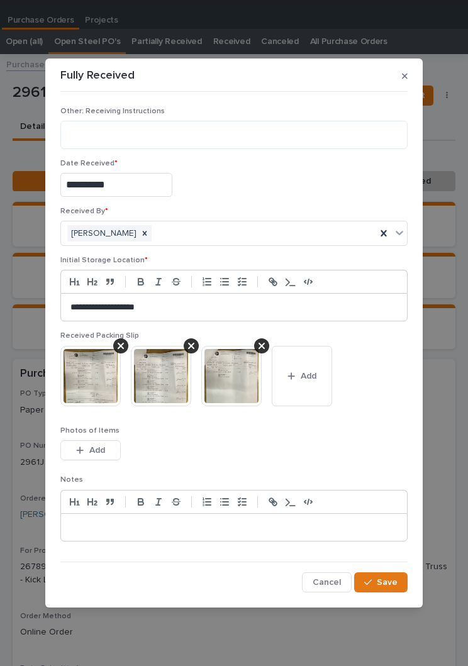
click at [87, 355] on img at bounding box center [90, 376] width 60 height 60
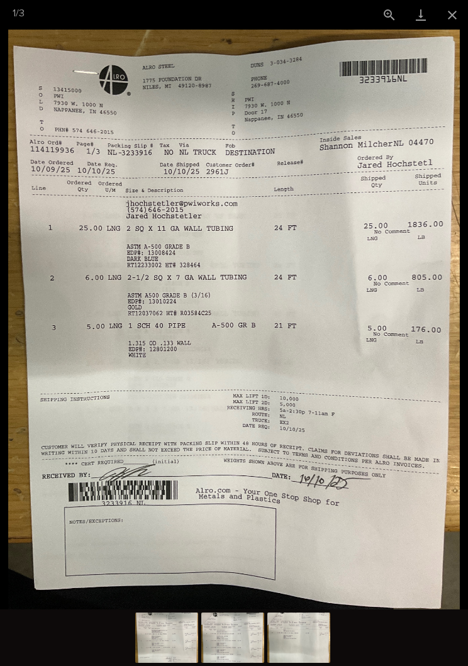
click at [445, 8] on button "Close gallery" at bounding box center [451, 15] width 31 height 30
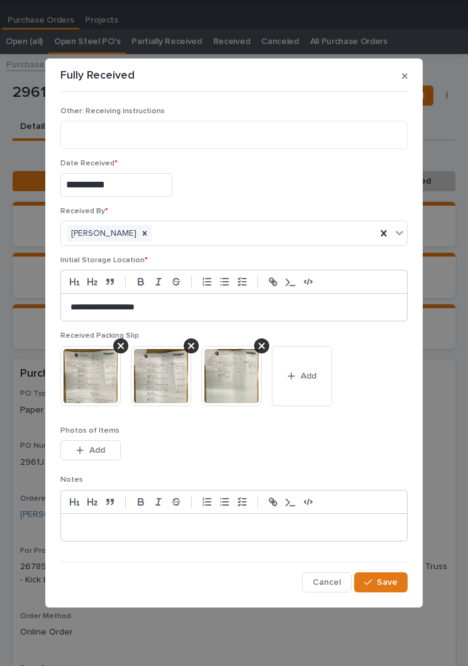
click at [390, 583] on span "Save" at bounding box center [387, 582] width 21 height 11
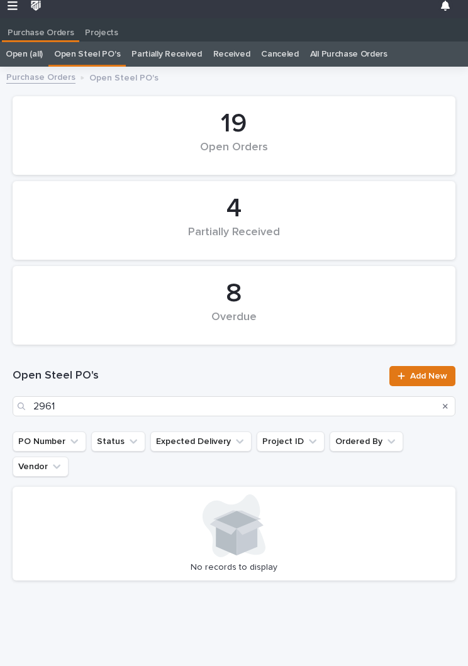
scroll to position [19, 0]
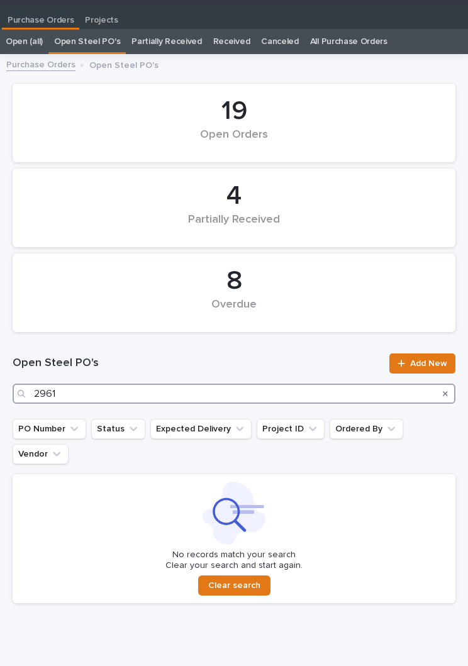
click at [191, 393] on input "2961" at bounding box center [234, 393] width 443 height 20
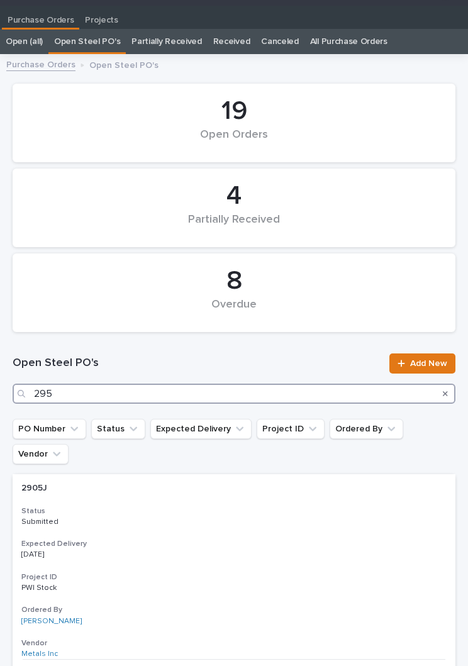
type input "2957"
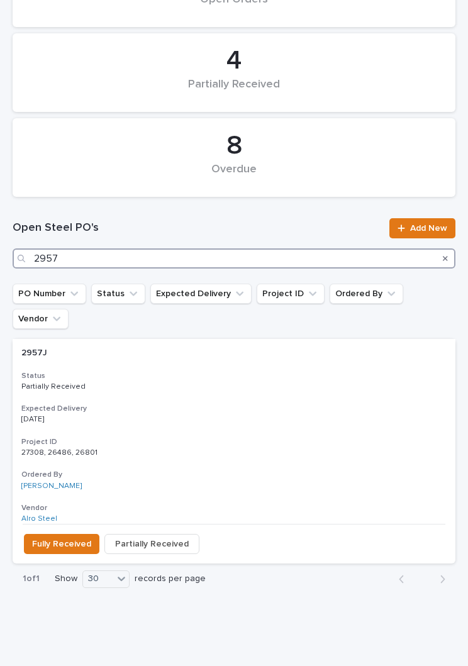
scroll to position [154, 0]
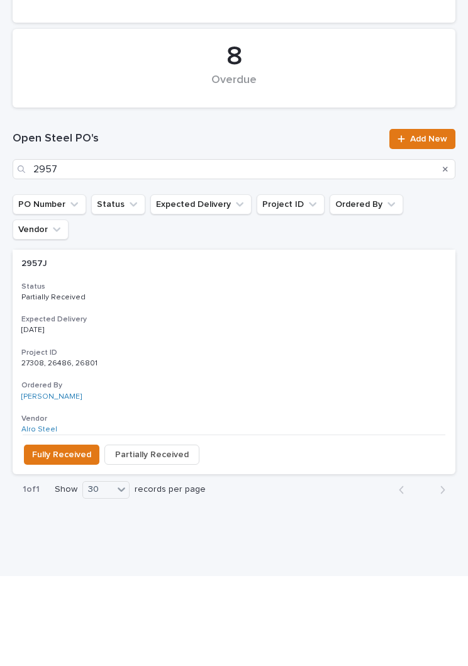
click at [221, 438] on h3 "Project ID" at bounding box center [233, 443] width 425 height 10
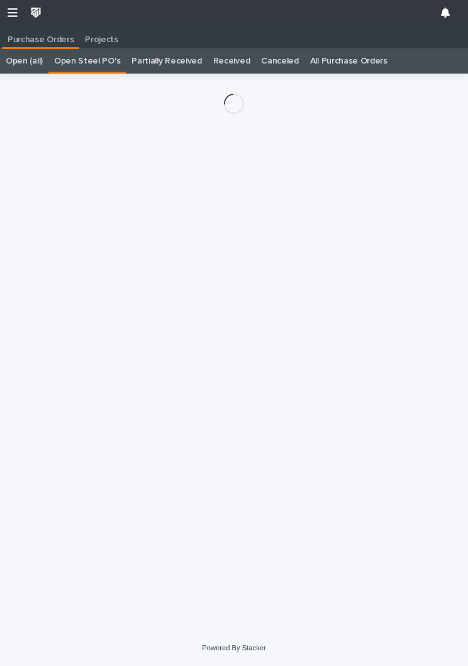
scroll to position [19, 0]
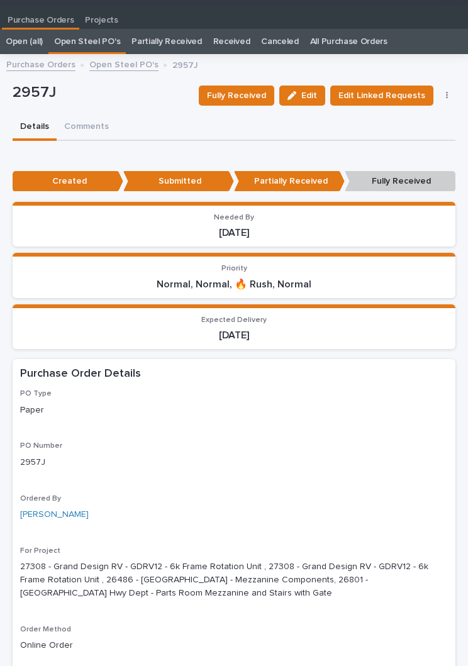
click at [248, 94] on span "Fully Received" at bounding box center [236, 95] width 59 height 15
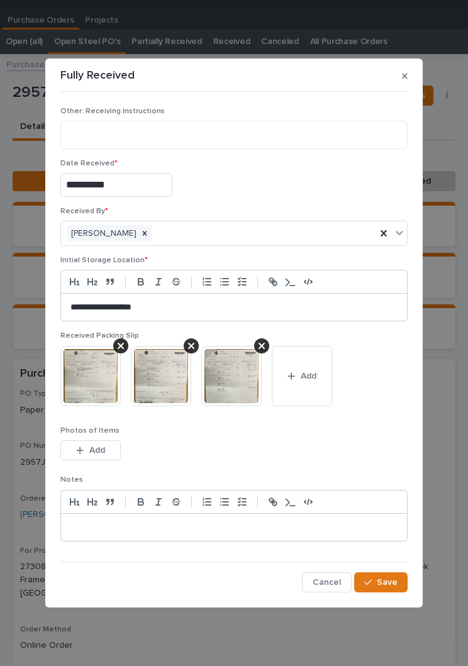
click at [302, 378] on span "Add" at bounding box center [309, 375] width 16 height 11
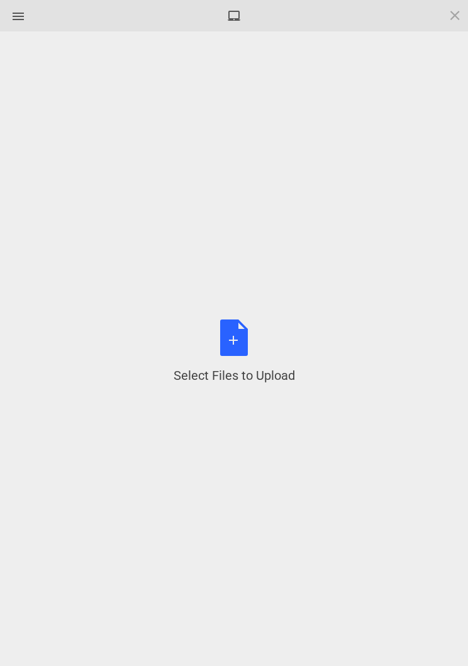
click at [239, 339] on div "Select Files to Upload or Drag and Drop, Copy and Paste Files" at bounding box center [234, 351] width 121 height 65
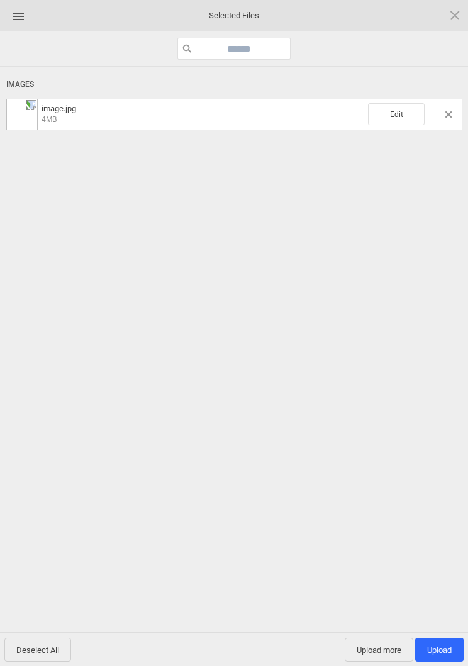
click at [412, 111] on span "Edit" at bounding box center [396, 114] width 57 height 22
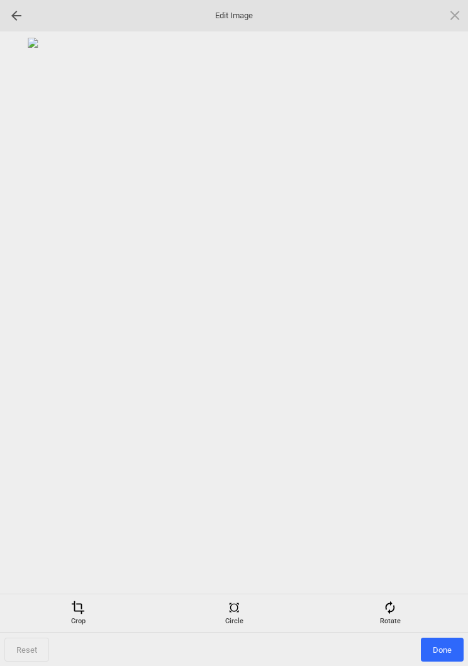
click at [400, 609] on div "Rotate" at bounding box center [390, 612] width 150 height 25
click at [437, 334] on div at bounding box center [439, 332] width 31 height 31
click at [431, 334] on div at bounding box center [439, 332] width 31 height 31
click at [428, 333] on div at bounding box center [439, 332] width 31 height 31
click at [429, 327] on div at bounding box center [439, 332] width 31 height 31
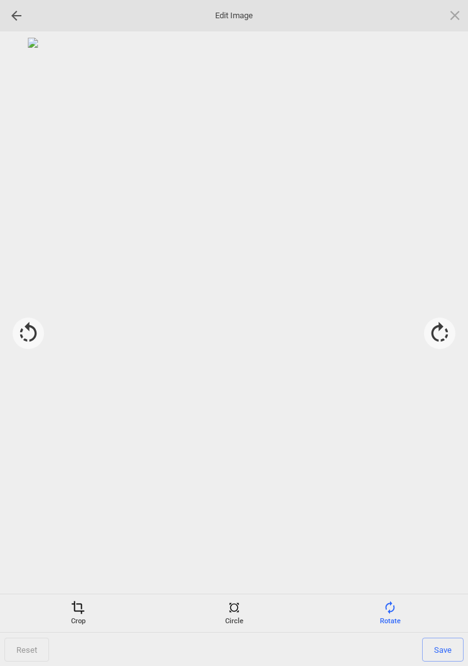
click at [74, 623] on div "Crop" at bounding box center [78, 612] width 150 height 25
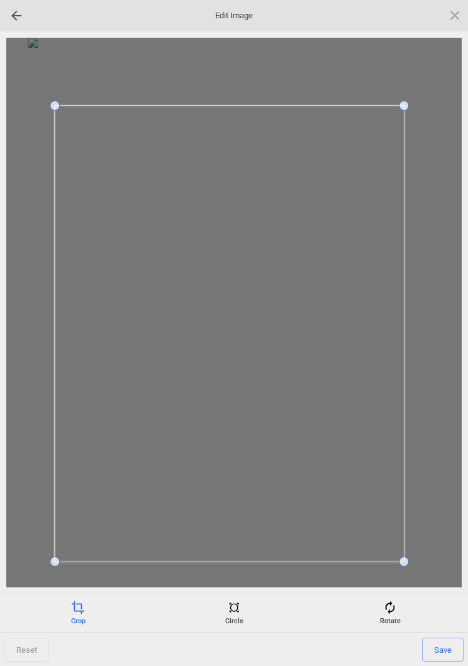
click at [444, 651] on span "Save" at bounding box center [442, 649] width 41 height 24
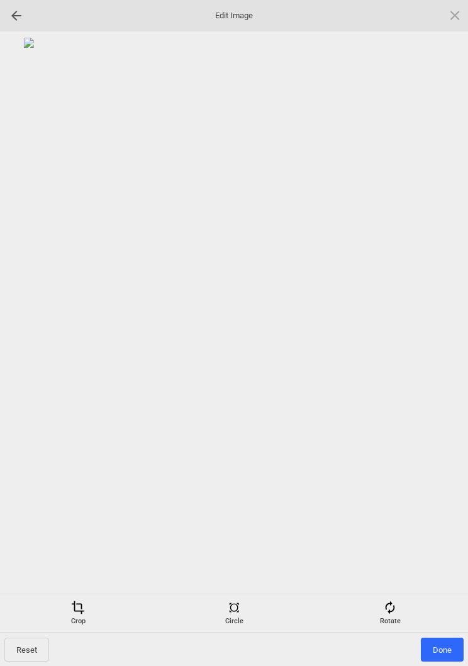
click at [442, 640] on span "Done" at bounding box center [442, 649] width 43 height 24
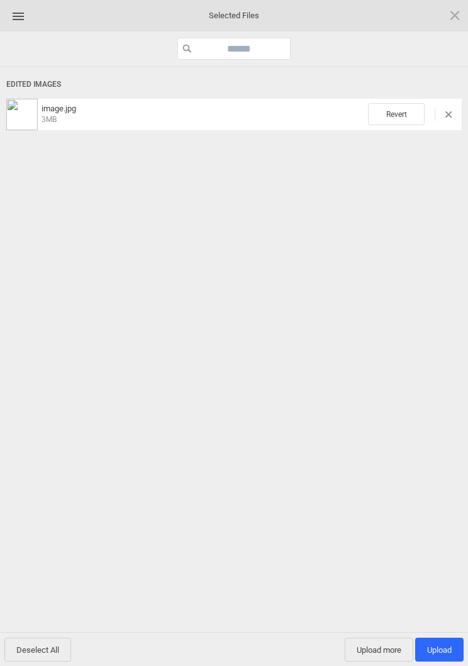
click at [373, 653] on span "Upload more" at bounding box center [379, 649] width 69 height 24
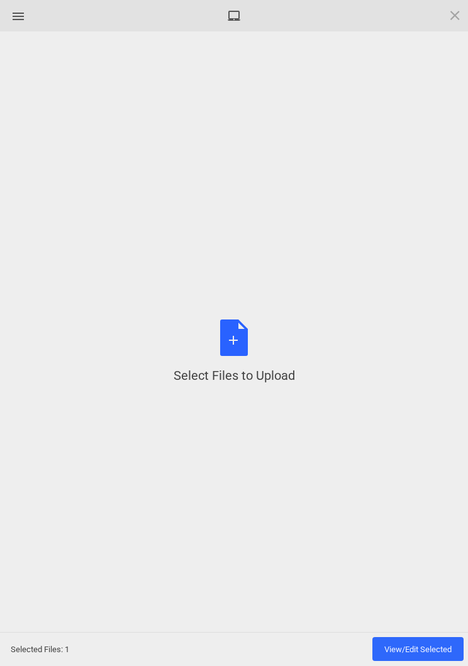
click at [224, 348] on div "Select Files to Upload or Drag and Drop, Copy and Paste Files" at bounding box center [234, 351] width 121 height 65
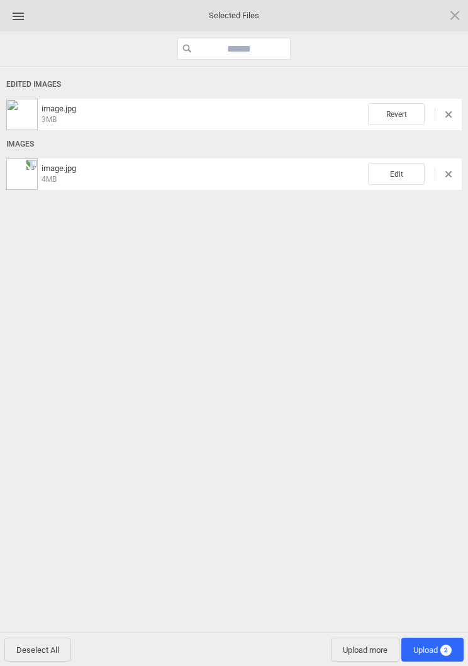
click at [402, 170] on span "Edit" at bounding box center [396, 174] width 57 height 22
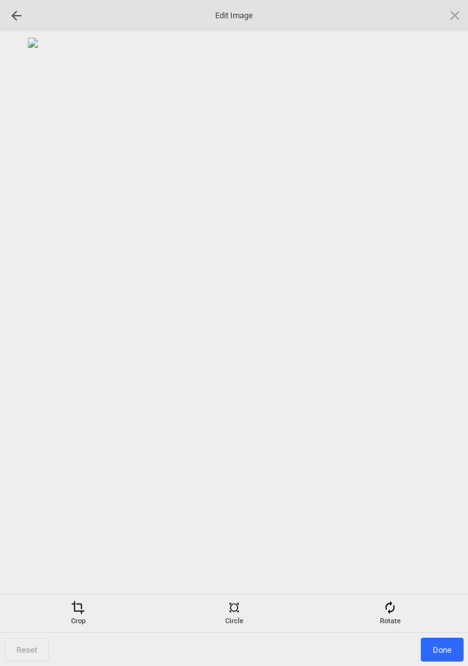
click at [400, 602] on div "Rotate" at bounding box center [390, 612] width 150 height 25
click at [440, 338] on div at bounding box center [439, 332] width 31 height 31
click at [436, 329] on div at bounding box center [439, 332] width 31 height 31
click at [433, 326] on div at bounding box center [439, 332] width 31 height 31
click at [438, 324] on div at bounding box center [439, 332] width 31 height 31
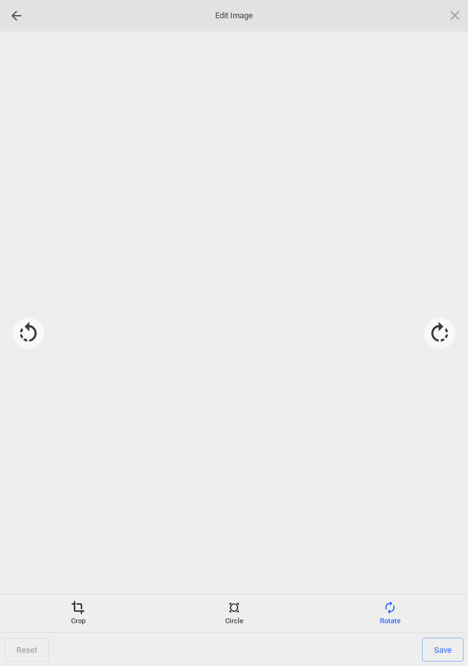
click at [437, 323] on div at bounding box center [439, 332] width 31 height 31
click at [438, 342] on div at bounding box center [439, 332] width 31 height 31
click at [438, 341] on div at bounding box center [439, 332] width 31 height 31
click at [445, 334] on div at bounding box center [439, 332] width 31 height 31
click at [73, 612] on span at bounding box center [78, 607] width 14 height 14
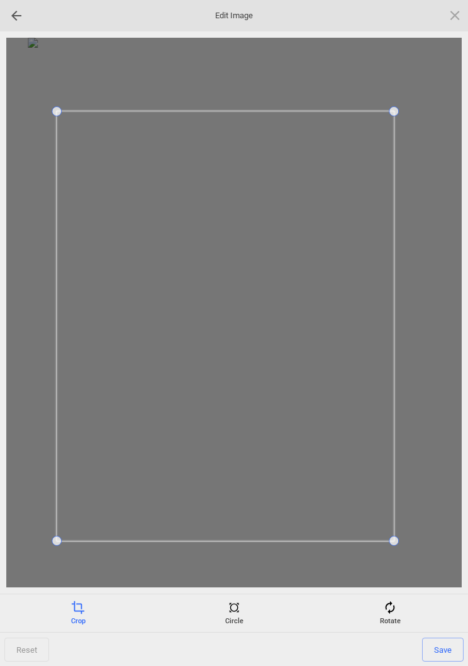
click at [444, 648] on span "Save" at bounding box center [442, 649] width 41 height 24
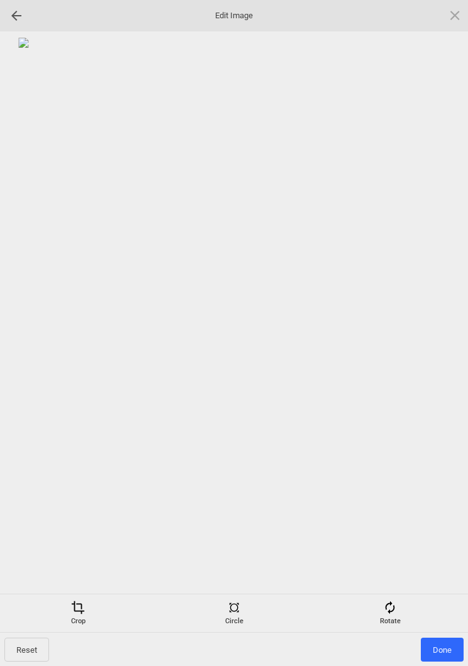
click at [444, 641] on span "Done" at bounding box center [442, 649] width 43 height 24
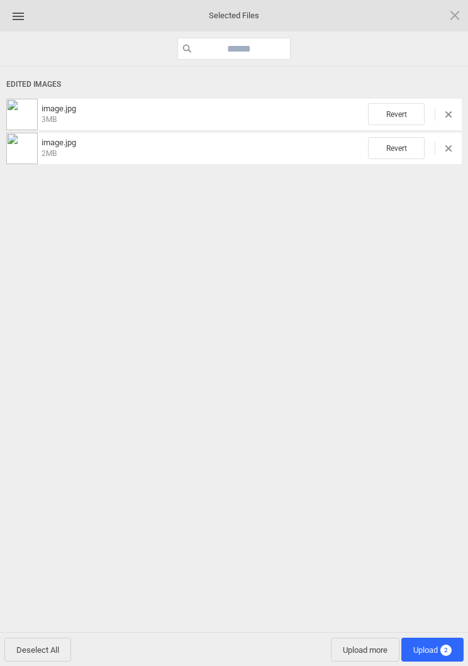
click at [444, 653] on span "2" at bounding box center [445, 649] width 11 height 11
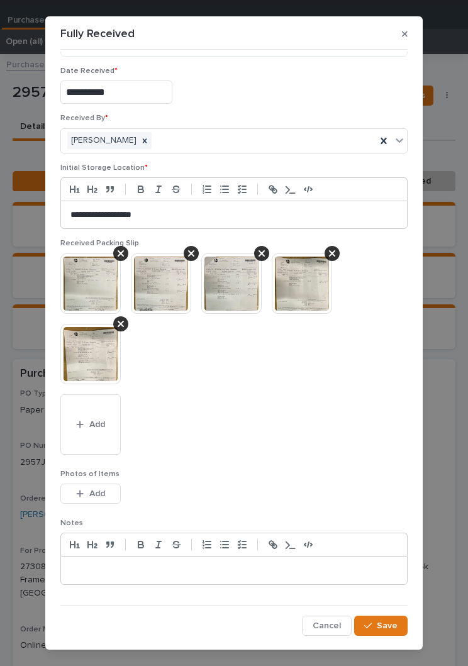
scroll to position [51, 0]
click at [390, 620] on span "Save" at bounding box center [387, 625] width 21 height 11
